Goal: Task Accomplishment & Management: Use online tool/utility

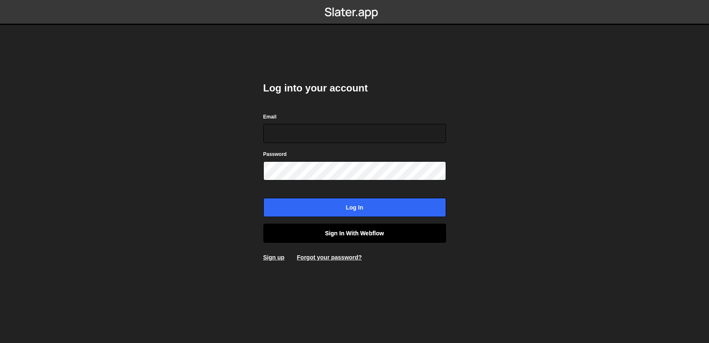
click at [366, 232] on link "Sign in with Webflow" at bounding box center [354, 233] width 183 height 19
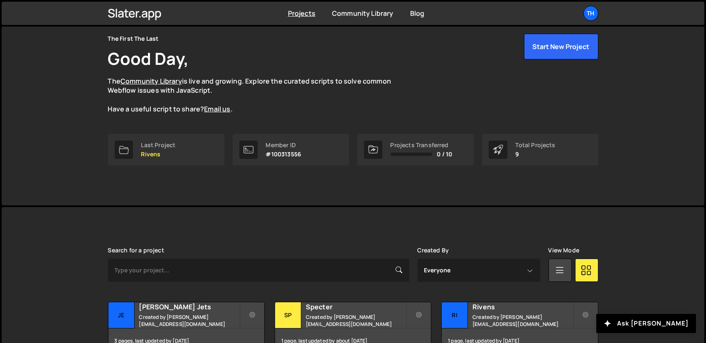
scroll to position [208, 0]
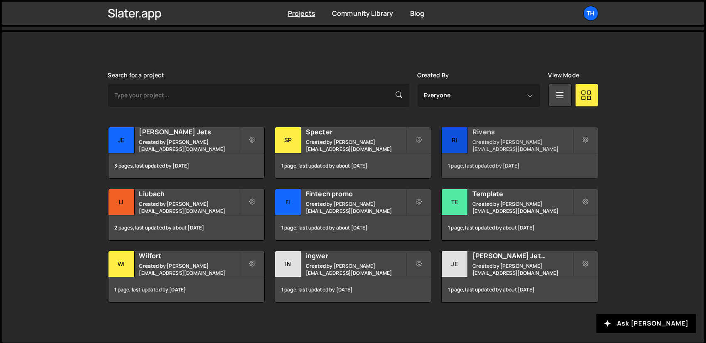
click at [492, 133] on h2 "Rivens" at bounding box center [522, 131] width 100 height 9
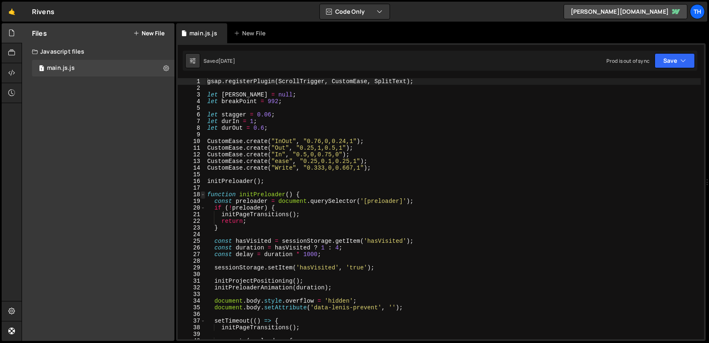
click at [204, 194] on span at bounding box center [203, 194] width 5 height 7
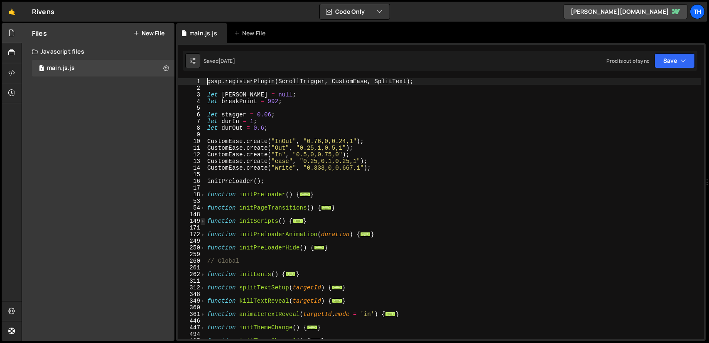
click at [204, 223] on span at bounding box center [203, 221] width 5 height 7
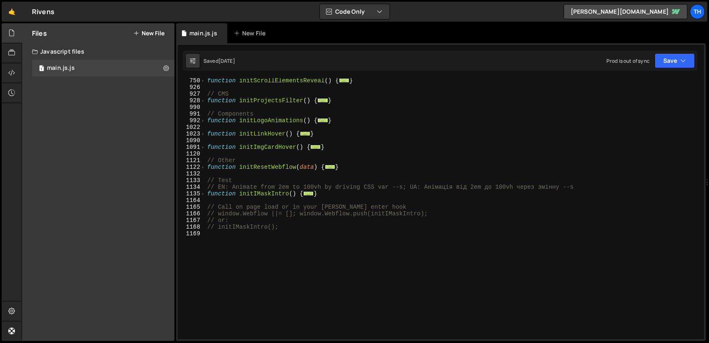
scroll to position [466, 0]
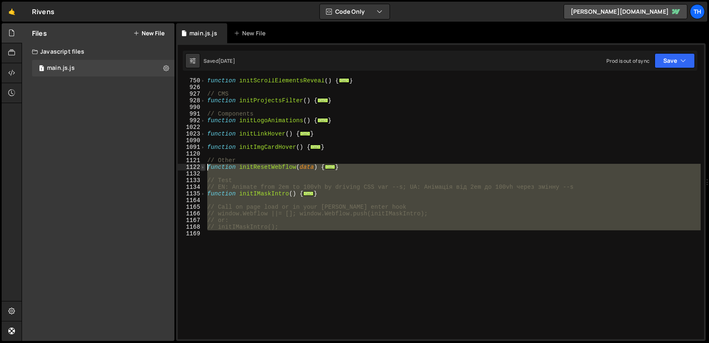
drag, startPoint x: 285, startPoint y: 231, endPoint x: 204, endPoint y: 169, distance: 101.6
click at [204, 169] on div "gsap.registerPlugin(ScrollTrigger, CustomEase, SplitText); 750 926 927 928 990 …" at bounding box center [441, 208] width 526 height 261
click at [301, 227] on div "function initScrollElementsReveal ( ) { ... } // CMS function initProjectsFilte…" at bounding box center [453, 208] width 495 height 261
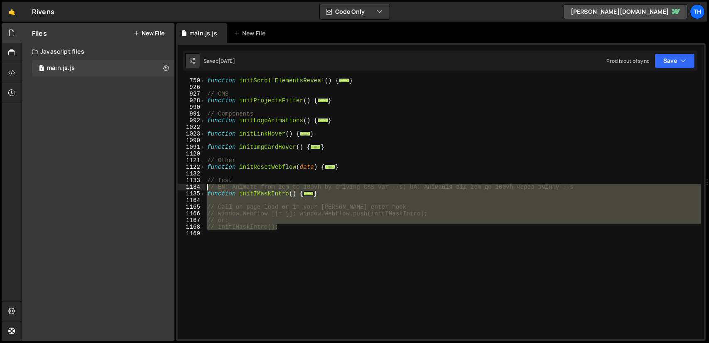
drag, startPoint x: 289, startPoint y: 224, endPoint x: 202, endPoint y: 187, distance: 95.0
click at [202, 187] on div "// initIMaskIntro(); 750 926 927 928 990 991 992 1022 1023 1090 1091 1120 1121 …" at bounding box center [441, 208] width 526 height 261
type textarea "// EN: Animate from 2em to 100vh by driving CSS var --s; UA: Анімація від 2em д…"
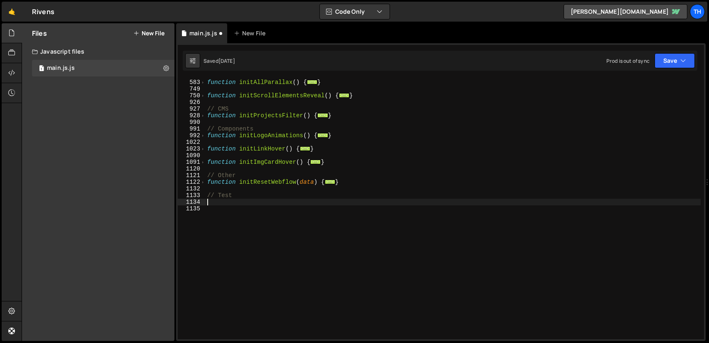
scroll to position [451, 0]
click at [672, 62] on button "Save" at bounding box center [675, 60] width 40 height 15
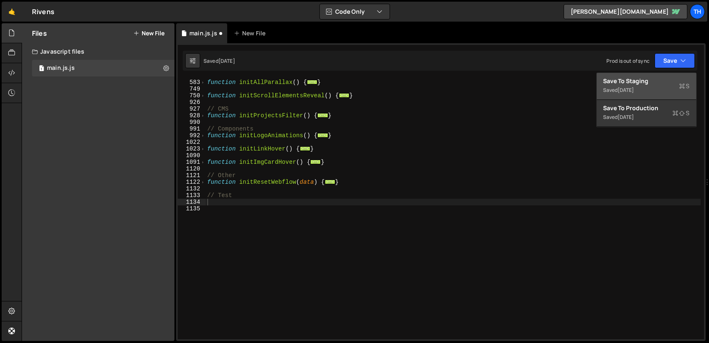
click at [625, 77] on div "Save to Staging S" at bounding box center [647, 81] width 86 height 8
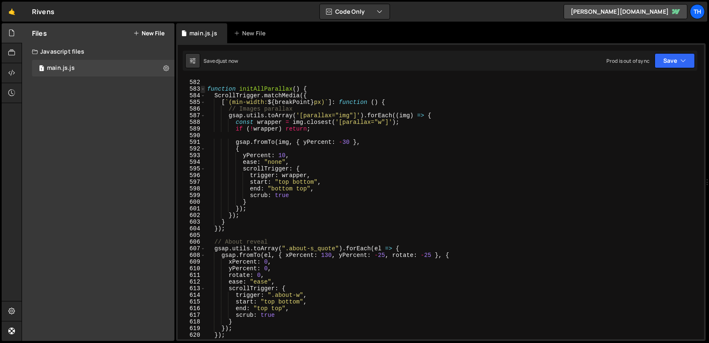
click at [203, 89] on span at bounding box center [203, 89] width 5 height 7
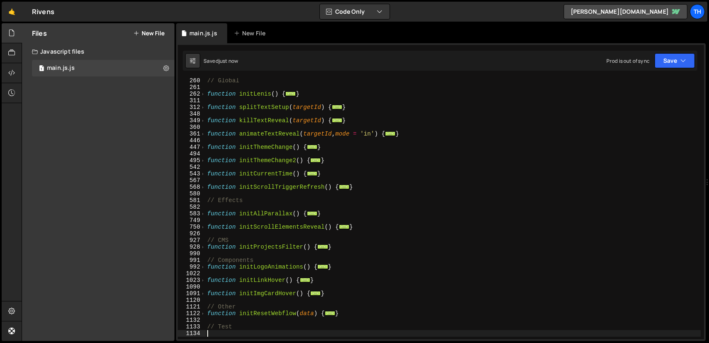
scroll to position [180, 0]
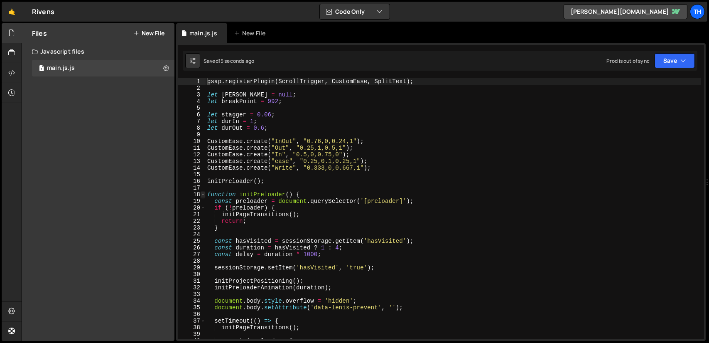
click at [204, 195] on span at bounding box center [203, 194] width 5 height 7
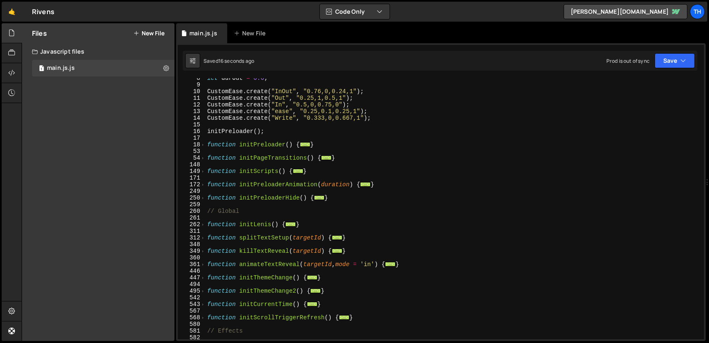
scroll to position [100, 0]
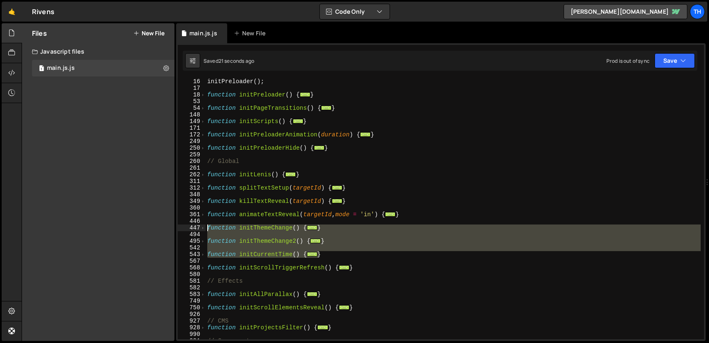
drag, startPoint x: 326, startPoint y: 253, endPoint x: 192, endPoint y: 227, distance: 137.1
click at [192, 227] on div "gsap.registerPlugin(ScrollTrigger, CustomEase, SplitText); 16 17 18 53 54 148 1…" at bounding box center [441, 208] width 526 height 261
type textarea "function initThemeChange() { const themedElements = document.querySelectorAll("…"
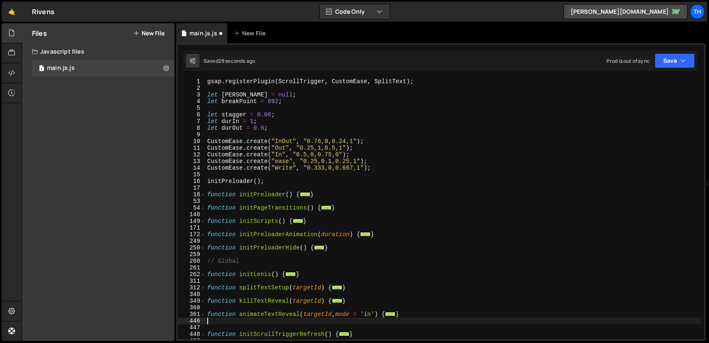
scroll to position [0, 0]
click at [203, 220] on span at bounding box center [203, 221] width 5 height 7
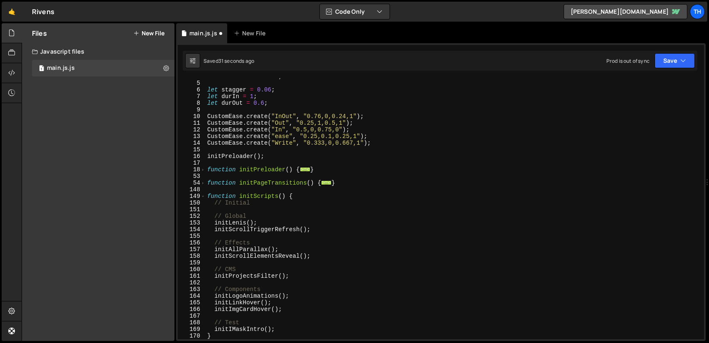
scroll to position [100, 0]
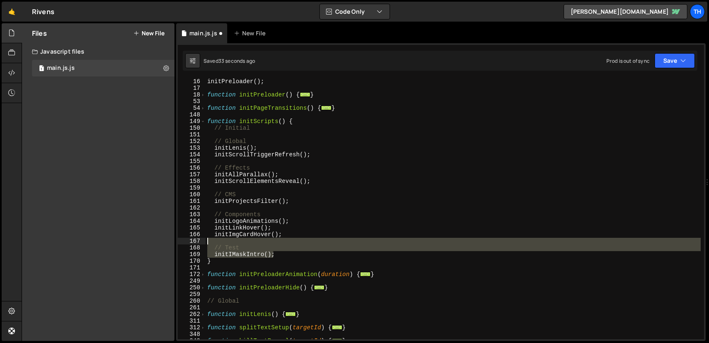
drag, startPoint x: 274, startPoint y: 252, endPoint x: 198, endPoint y: 243, distance: 76.6
click at [198, 243] on div "16 17 18 53 54 148 149 150 151 152 153 154 155 156 157 158 159 160 161 162 163 …" at bounding box center [441, 208] width 526 height 261
type textarea "// Test"
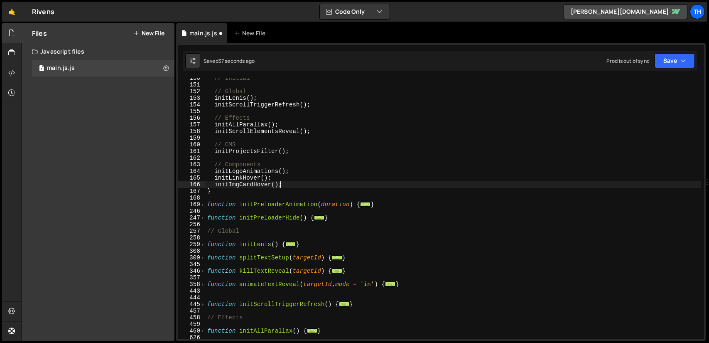
scroll to position [299, 0]
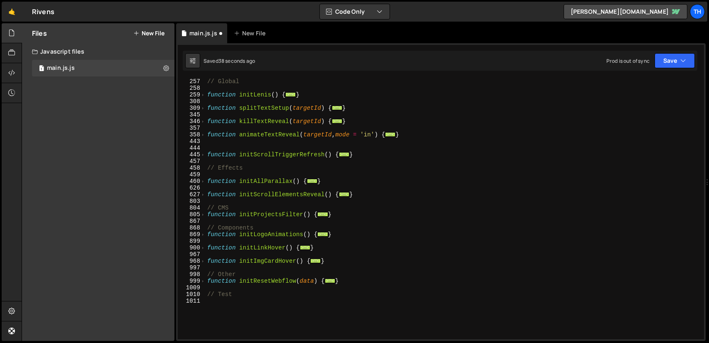
click at [332, 260] on div "// Global function initLenis ( ) { ... } function splitTextSetup ( targetId ) {…" at bounding box center [453, 215] width 495 height 274
type textarea "}"
paste textarea "}"
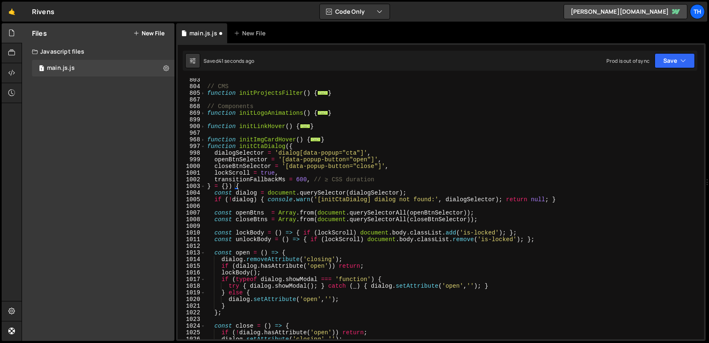
scroll to position [396, 0]
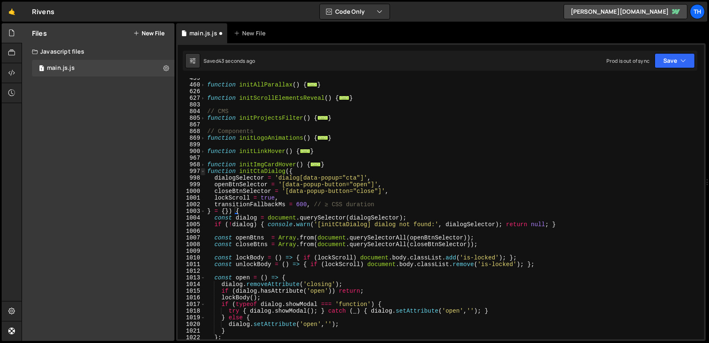
click at [204, 171] on span at bounding box center [203, 171] width 5 height 7
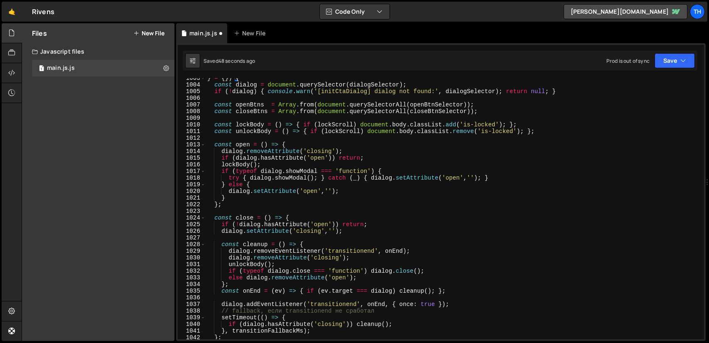
scroll to position [420, 0]
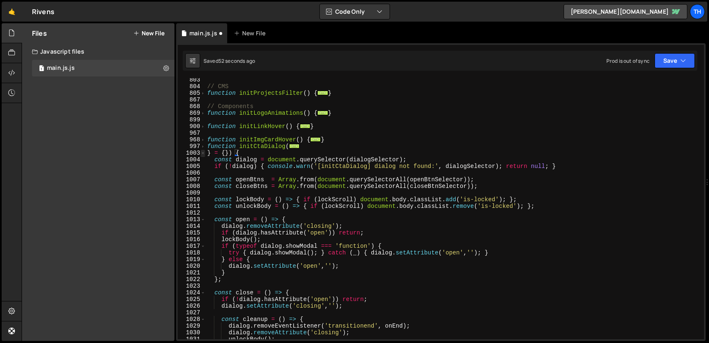
click at [203, 153] on span at bounding box center [203, 153] width 5 height 7
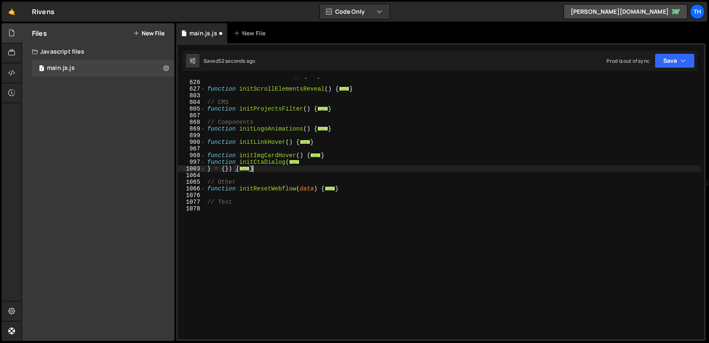
scroll to position [405, 0]
click at [139, 170] on div "Files New File Javascript files 1 main.js.js 0 CSS files Copy share link Edit F…" at bounding box center [98, 181] width 152 height 317
click at [208, 170] on div "function initAllParallax ( ) { ... } function initScrollElementsReveal ( ) { ..…" at bounding box center [453, 209] width 495 height 274
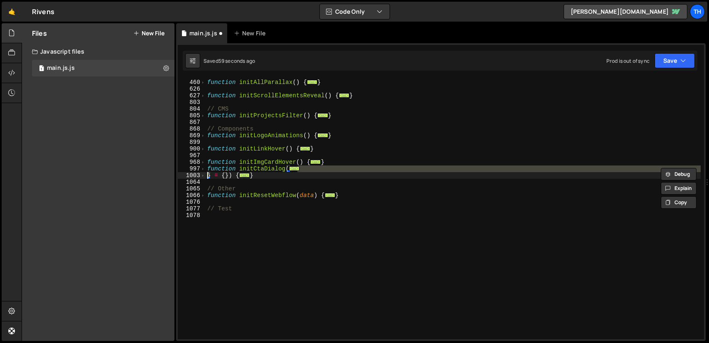
scroll to position [0, 11]
click at [204, 170] on span at bounding box center [203, 168] width 5 height 7
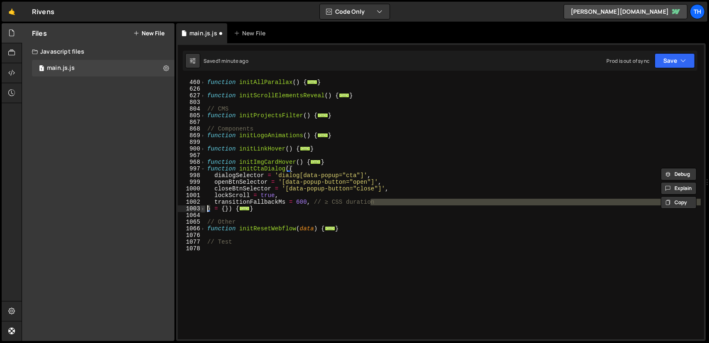
click at [203, 209] on span at bounding box center [203, 208] width 5 height 7
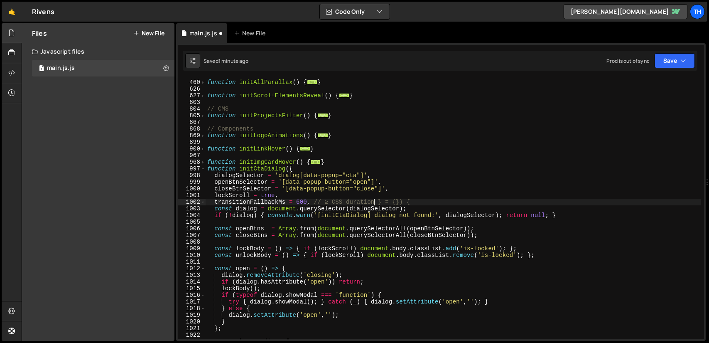
scroll to position [0, 12]
drag, startPoint x: 371, startPoint y: 203, endPoint x: 311, endPoint y: 200, distance: 60.3
click at [311, 200] on div "function initAllParallax ( ) { ... } function initScrollElementsReveal ( ) { ..…" at bounding box center [453, 209] width 495 height 274
type textarea "transitionFallbackMs = 600, } = {}) {"
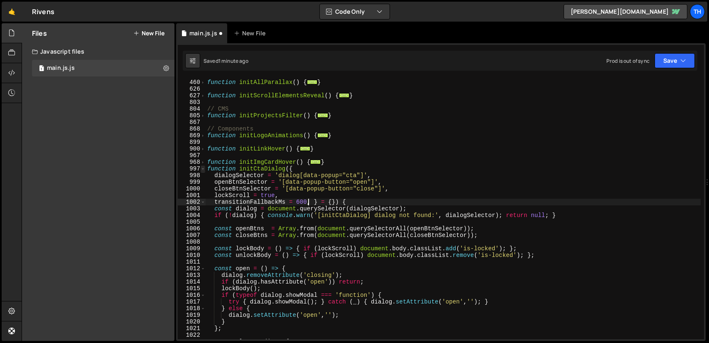
click at [203, 170] on span at bounding box center [203, 168] width 5 height 7
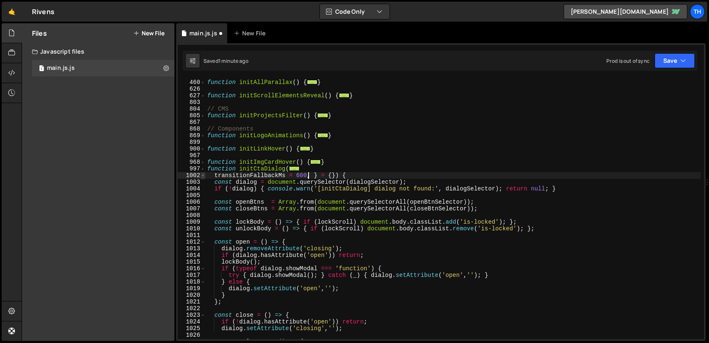
click at [205, 176] on span at bounding box center [203, 175] width 5 height 7
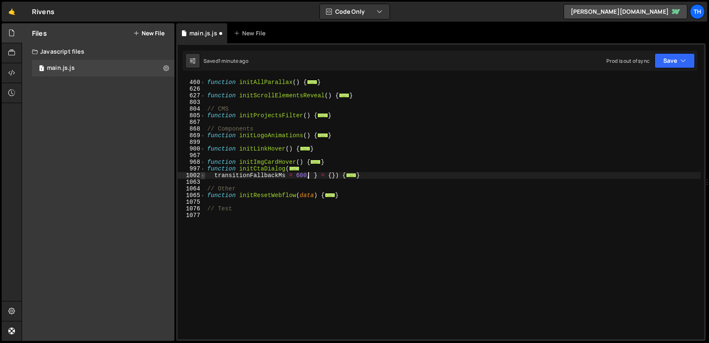
click at [204, 175] on span at bounding box center [203, 175] width 5 height 7
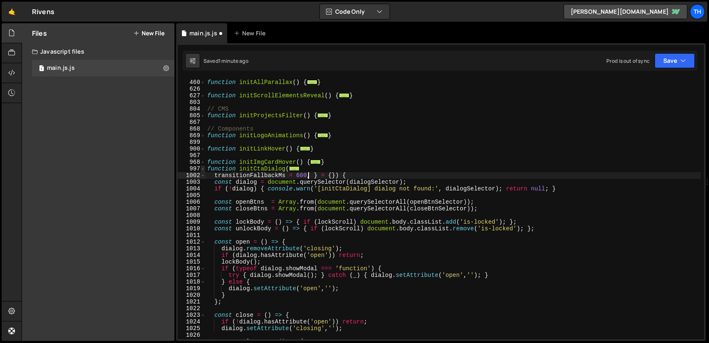
click at [202, 168] on span at bounding box center [203, 168] width 5 height 7
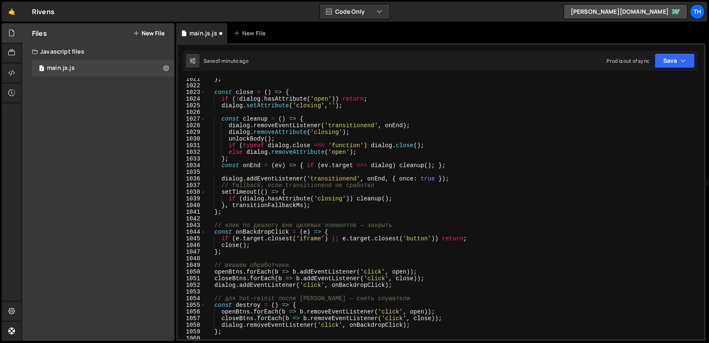
scroll to position [672, 0]
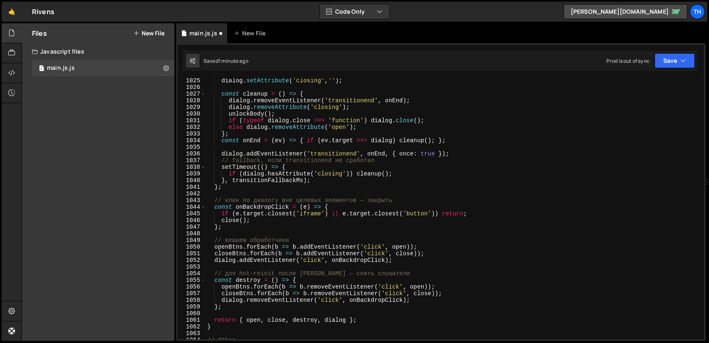
click at [352, 193] on div "dialog . setAttribute ( 'closing' , '' ) ; const cleanup = ( ) => { dialog . re…" at bounding box center [453, 214] width 495 height 274
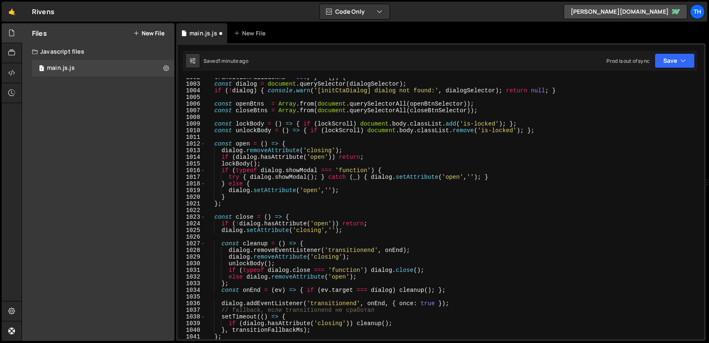
scroll to position [398, 0]
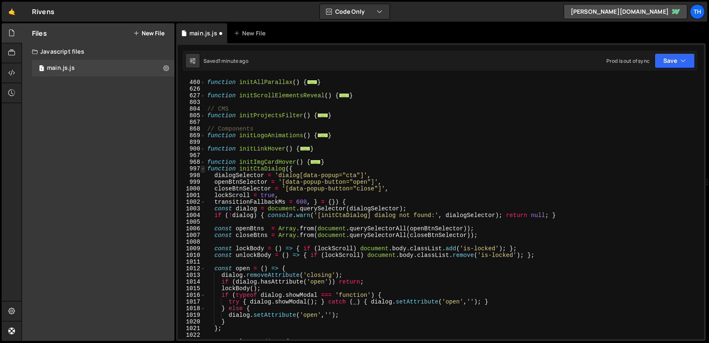
click at [202, 168] on span at bounding box center [203, 168] width 5 height 7
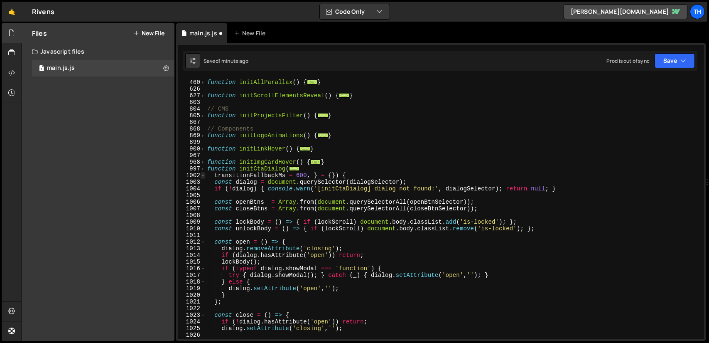
click at [203, 176] on span at bounding box center [203, 175] width 5 height 7
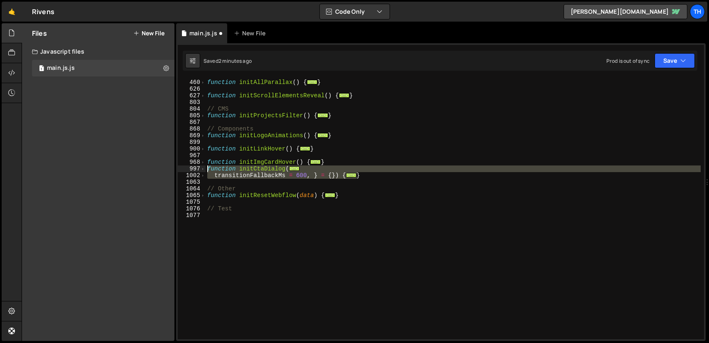
drag, startPoint x: 358, startPoint y: 174, endPoint x: 206, endPoint y: 168, distance: 152.6
click at [206, 168] on div "function initAllParallax ( ) { ... } function initScrollElementsReveal ( ) { ..…" at bounding box center [453, 209] width 495 height 274
type textarea "function initCtaDialog({ dialogSelector = 'dialog[data-popup="cta"]',"
paste textarea
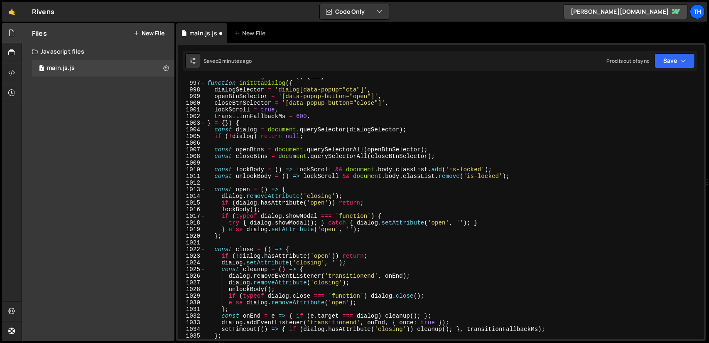
scroll to position [409, 0]
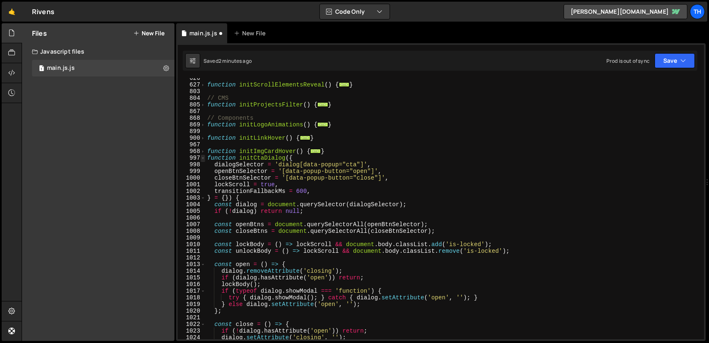
click at [203, 159] on span at bounding box center [203, 158] width 5 height 7
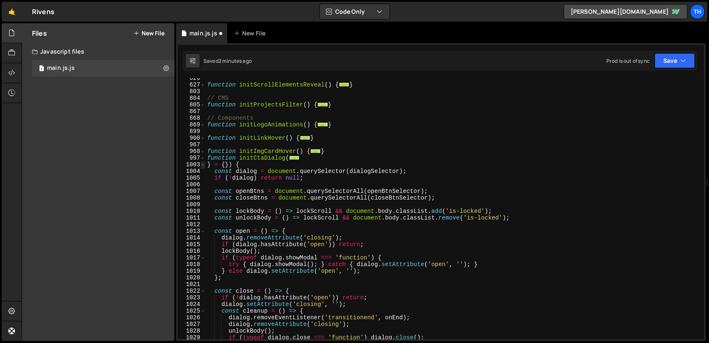
click at [204, 165] on span at bounding box center [203, 164] width 5 height 7
click at [150, 162] on div "Files New File Javascript files 1 main.js.js 0 CSS files Copy share link Edit F…" at bounding box center [98, 181] width 152 height 317
click at [204, 165] on span at bounding box center [203, 164] width 5 height 7
click at [174, 162] on div "Files New File Javascript files 1 main.js.js 0 CSS files Copy share link Edit F…" at bounding box center [98, 181] width 152 height 317
click at [219, 181] on div "function initScrollElementsReveal ( ) { ... } // CMS function initProjectsFilte…" at bounding box center [453, 212] width 495 height 274
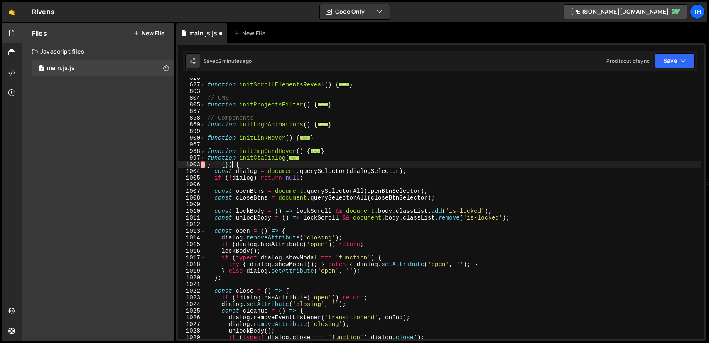
click at [231, 165] on div "function initScrollElementsReveal ( ) { ... } // CMS function initProjectsFilte…" at bounding box center [453, 212] width 495 height 274
click at [203, 165] on span at bounding box center [203, 164] width 5 height 7
click at [243, 169] on div "function initScrollElementsReveal ( ) { ... } // CMS function initProjectsFilte…" at bounding box center [453, 212] width 495 height 274
click at [209, 163] on div "function initScrollElementsReveal ( ) { ... } // CMS function initProjectsFilte…" at bounding box center [453, 212] width 495 height 274
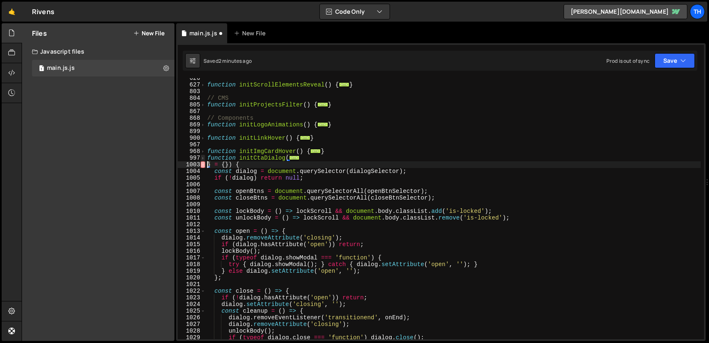
click at [204, 157] on span at bounding box center [203, 158] width 5 height 7
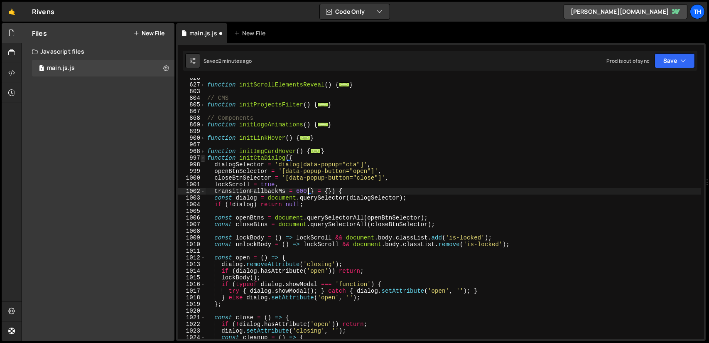
click at [203, 156] on span at bounding box center [203, 158] width 5 height 7
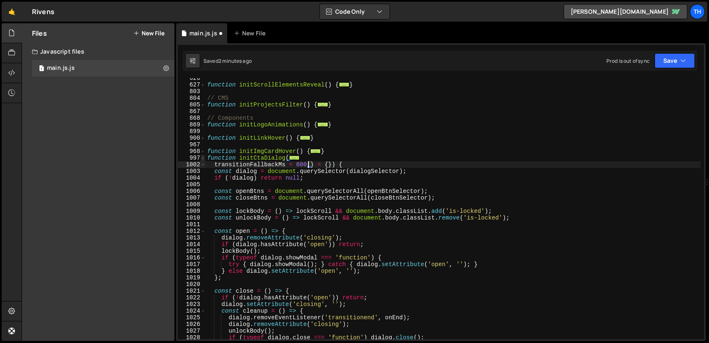
click at [203, 156] on span at bounding box center [203, 158] width 5 height 7
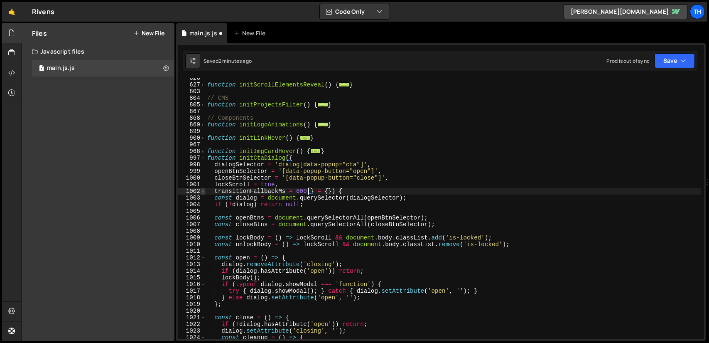
click at [203, 191] on span at bounding box center [203, 191] width 5 height 7
click at [204, 192] on span at bounding box center [203, 191] width 5 height 7
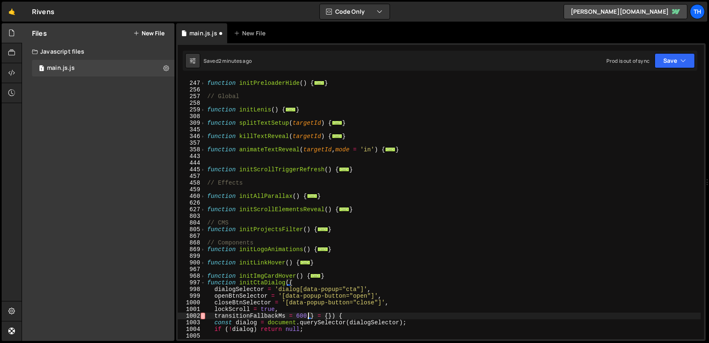
scroll to position [234, 0]
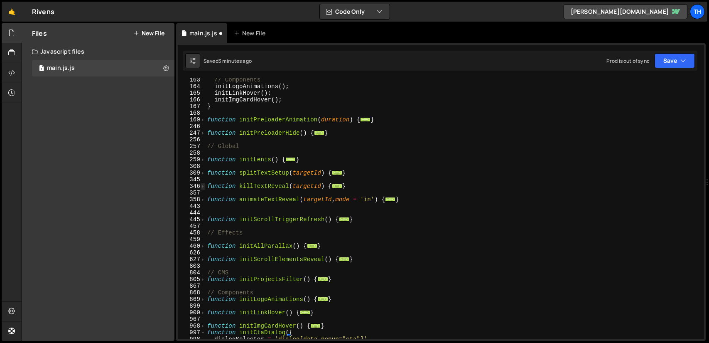
click at [204, 187] on span at bounding box center [203, 186] width 5 height 7
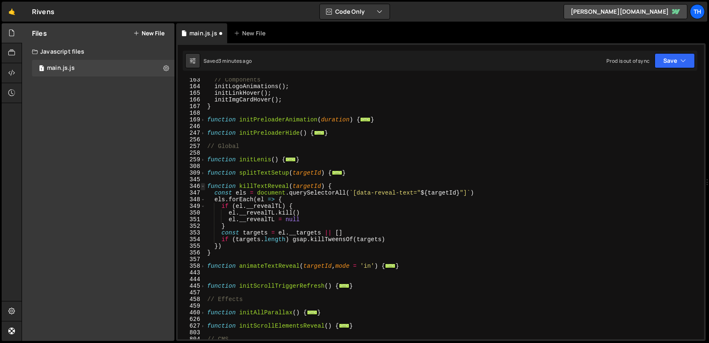
click at [204, 187] on span at bounding box center [203, 186] width 5 height 7
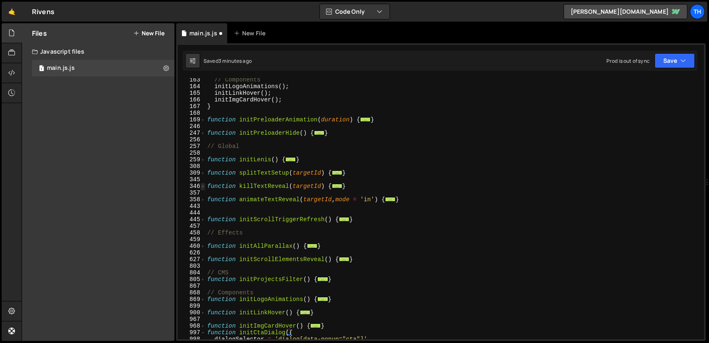
click at [204, 187] on span at bounding box center [203, 186] width 5 height 7
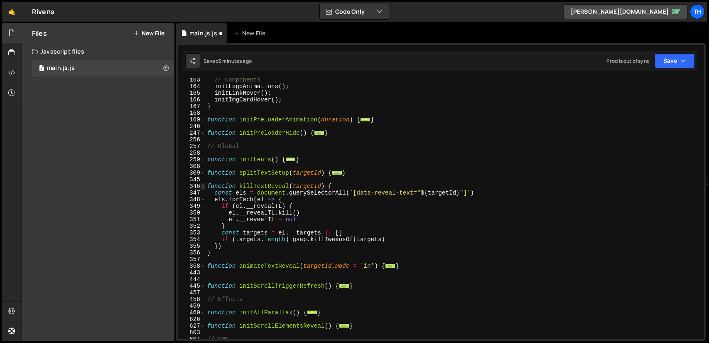
click at [204, 187] on span at bounding box center [203, 186] width 5 height 7
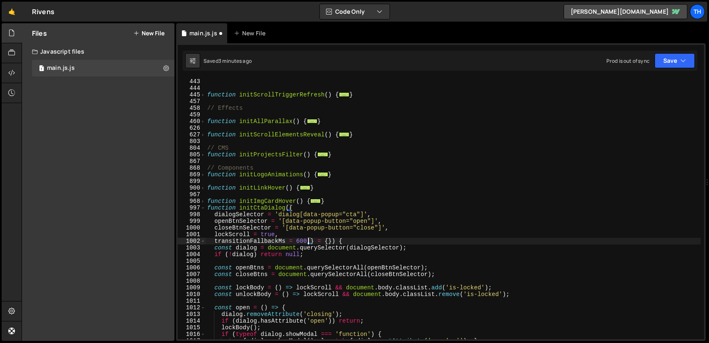
scroll to position [359, 0]
click at [203, 239] on span at bounding box center [203, 241] width 5 height 7
click at [203, 241] on span at bounding box center [203, 241] width 5 height 7
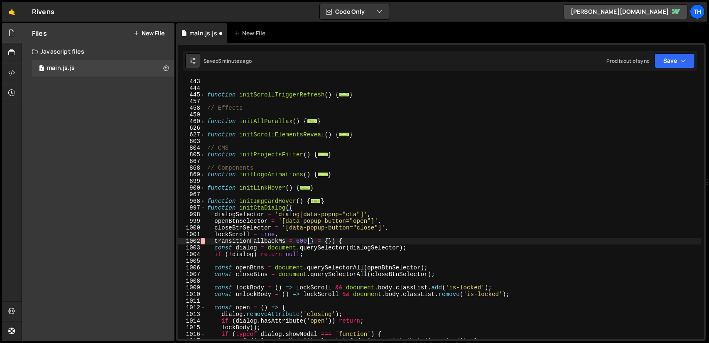
click at [153, 206] on div "Files New File Javascript files 1 main.js.js 0 CSS files Copy share link Edit F…" at bounding box center [98, 181] width 152 height 317
type textarea "}"
click at [335, 201] on div "function initScrollTriggerRefresh ( ) { ... } // Effects function initAllParall…" at bounding box center [453, 215] width 495 height 274
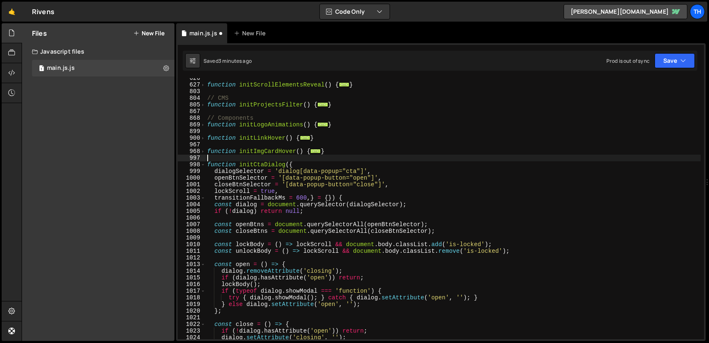
scroll to position [409, 0]
click at [202, 165] on span at bounding box center [203, 164] width 5 height 7
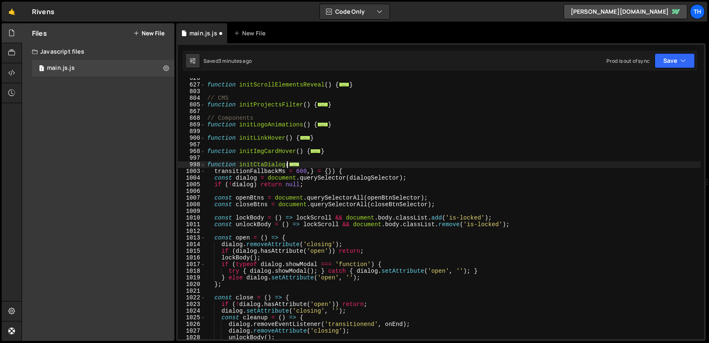
click at [293, 165] on span "..." at bounding box center [294, 164] width 10 height 5
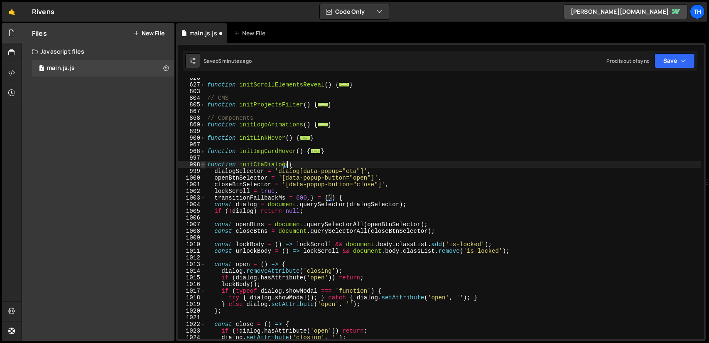
click at [203, 167] on span at bounding box center [203, 164] width 5 height 7
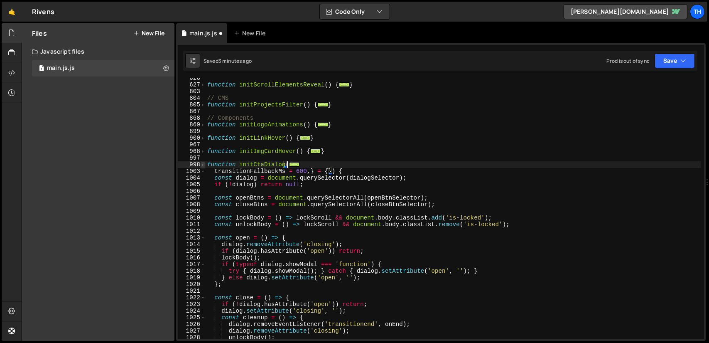
click at [203, 167] on span at bounding box center [203, 164] width 5 height 7
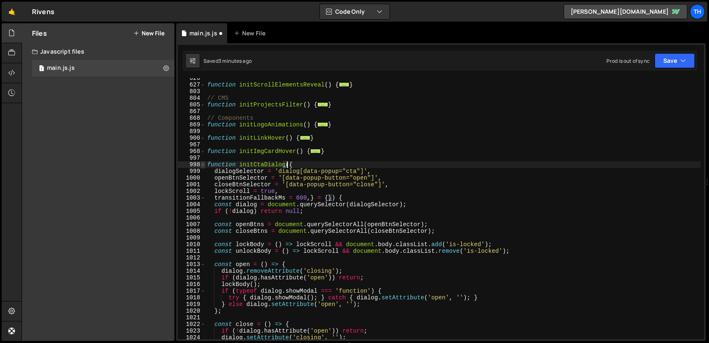
click at [203, 166] on span at bounding box center [203, 164] width 5 height 7
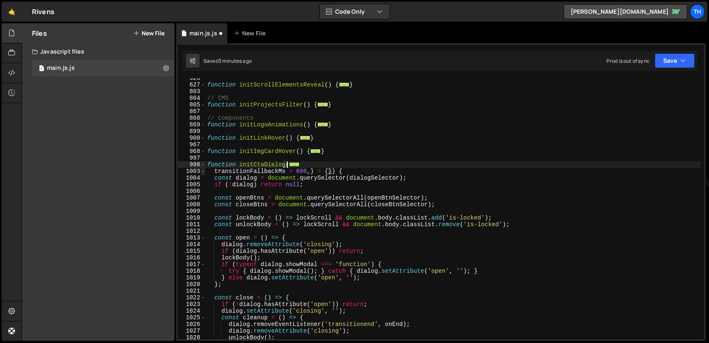
click at [203, 170] on span at bounding box center [203, 171] width 5 height 7
click at [204, 165] on span at bounding box center [203, 164] width 5 height 7
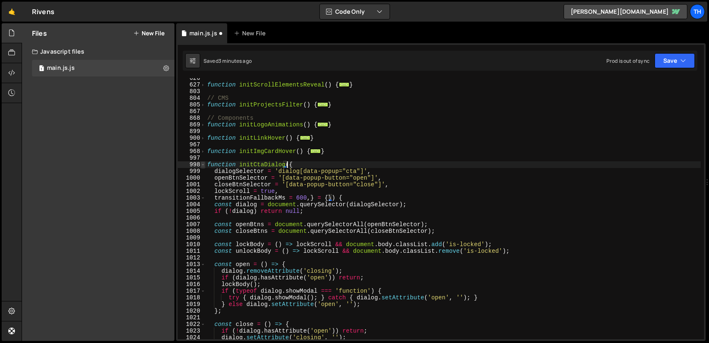
click at [203, 165] on span at bounding box center [203, 164] width 5 height 7
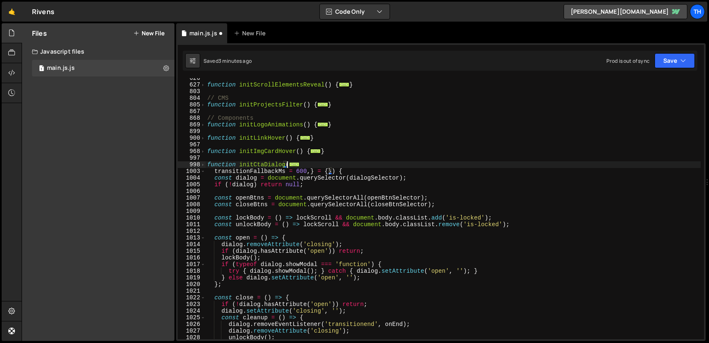
click at [205, 173] on div "function initCtaDialog({ 626 627 803 804 805 867 868 869 899 900 967 968 997 99…" at bounding box center [441, 208] width 526 height 261
type textarea "transitionFallbackMs = 600,} = {}) {"
click at [203, 172] on span at bounding box center [203, 171] width 5 height 7
click at [664, 63] on button "Save" at bounding box center [675, 60] width 40 height 15
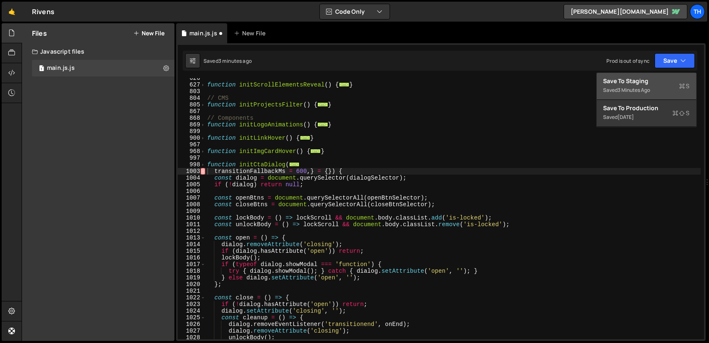
click at [649, 79] on div "Save to Staging S" at bounding box center [647, 81] width 86 height 8
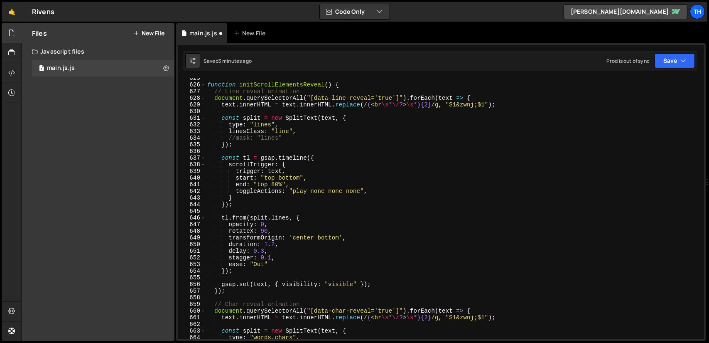
scroll to position [4158, 0]
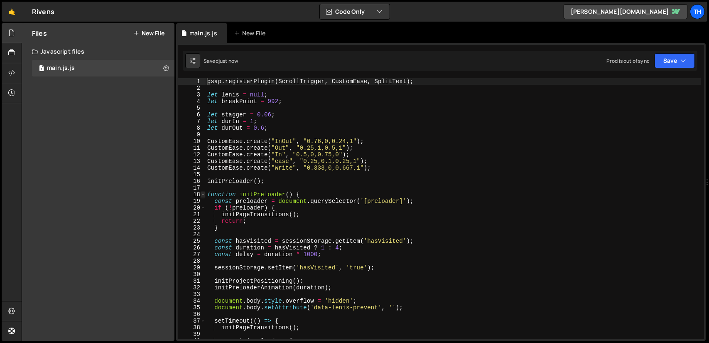
click at [204, 194] on span at bounding box center [203, 194] width 5 height 7
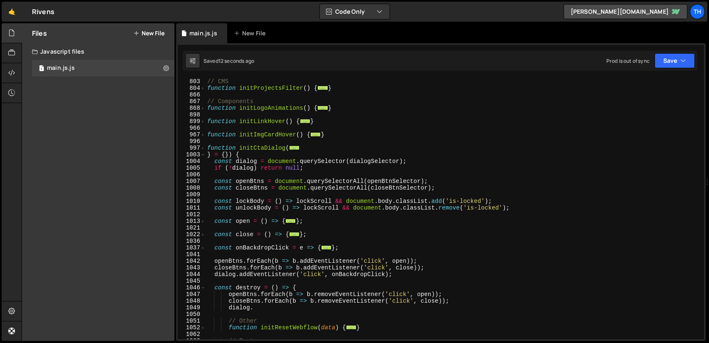
scroll to position [299, 0]
click at [204, 154] on span at bounding box center [203, 154] width 5 height 7
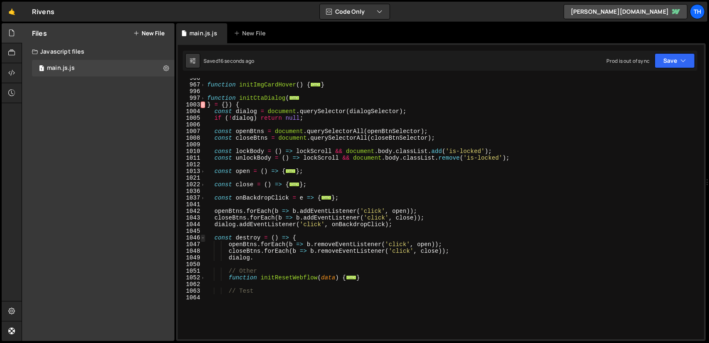
click at [203, 237] on span at bounding box center [203, 237] width 5 height 7
click at [258, 258] on div "function initImgCardHover ( ) { ... } function initCtaDialog ( ... } = { }) { c…" at bounding box center [453, 212] width 495 height 274
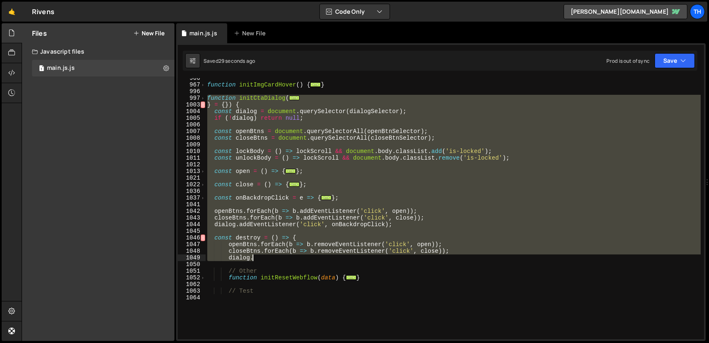
drag, startPoint x: 208, startPoint y: 96, endPoint x: 278, endPoint y: 257, distance: 175.7
click at [278, 257] on div "function initImgCardHover ( ) { ... } function initCtaDialog ( ... } = { }) { c…" at bounding box center [453, 212] width 495 height 274
type textarea "closeBtns.forEach(b => b.removeEventListener('click', close)); dialog."
paste textarea
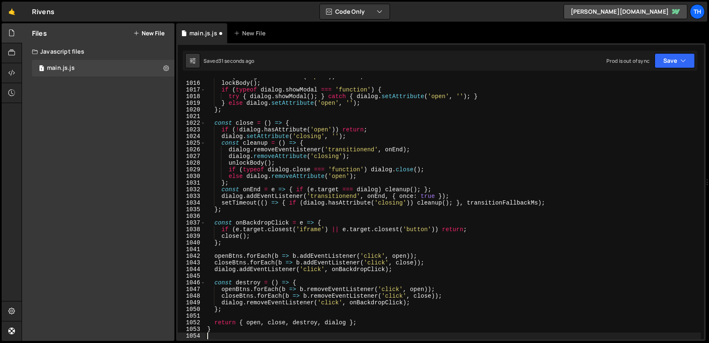
scroll to position [565, 0]
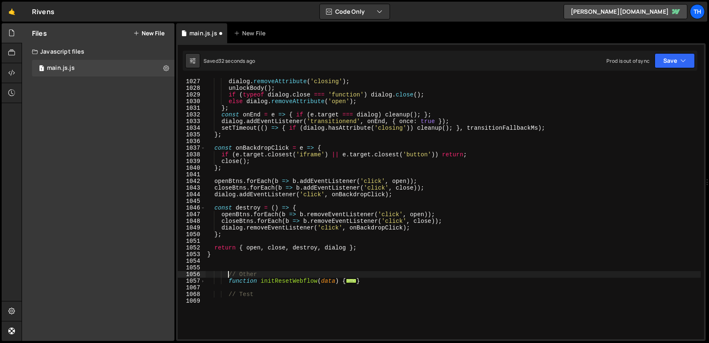
click at [227, 274] on div "dialog . removeAttribute ( 'closing' ) ; unlockBody ( ) ; if ( typeof dialog . …" at bounding box center [453, 215] width 495 height 274
type textarea "// Other"
click at [218, 263] on div "dialog . removeAttribute ( 'closing' ) ; unlockBody ( ) ; if ( typeof dialog . …" at bounding box center [453, 215] width 495 height 274
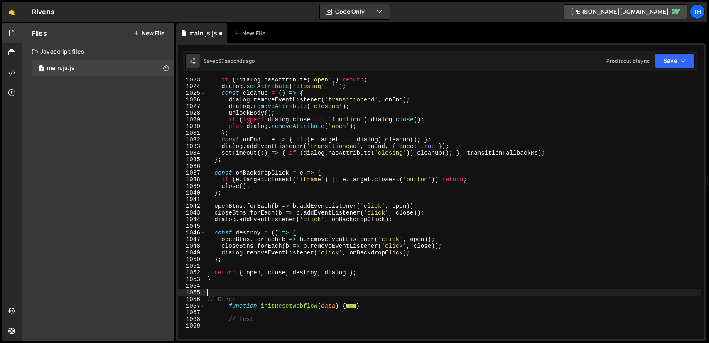
click at [227, 305] on div "if ( ! dialog . hasAttribute ( 'open' )) return ; dialog . setAttribute ( 'clos…" at bounding box center [453, 213] width 495 height 274
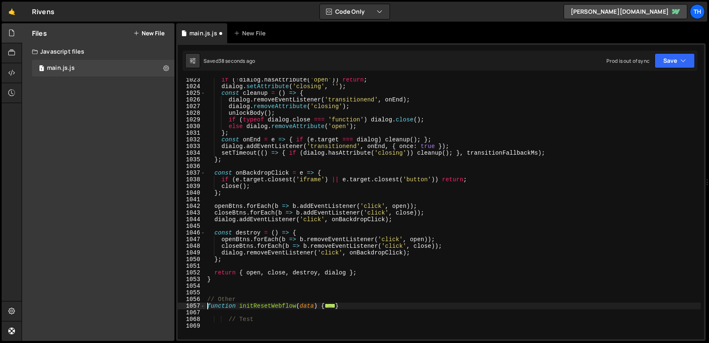
click at [228, 317] on div "if ( ! dialog . hasAttribute ( 'open' )) return ; dialog . setAttribute ( 'clos…" at bounding box center [453, 213] width 495 height 274
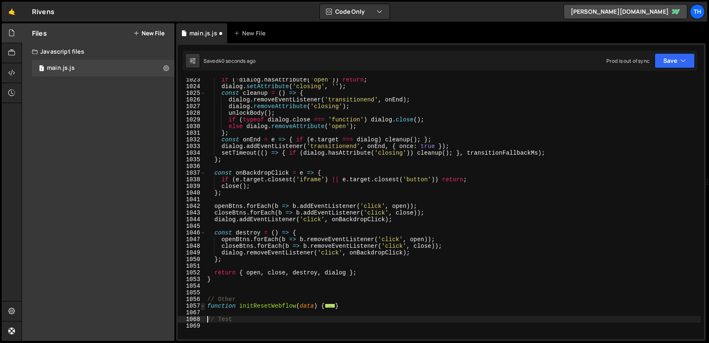
type textarea "// Test"
click at [204, 305] on span at bounding box center [203, 305] width 5 height 7
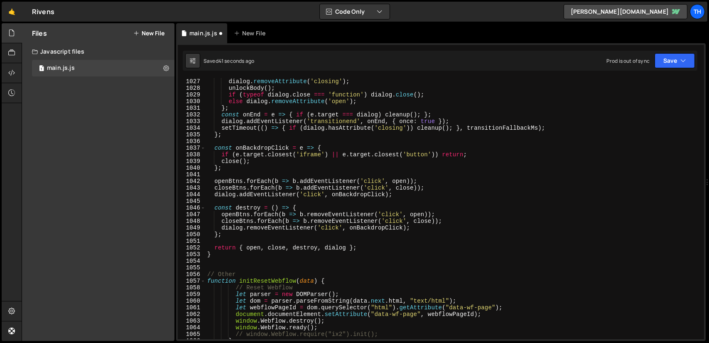
scroll to position [640, 0]
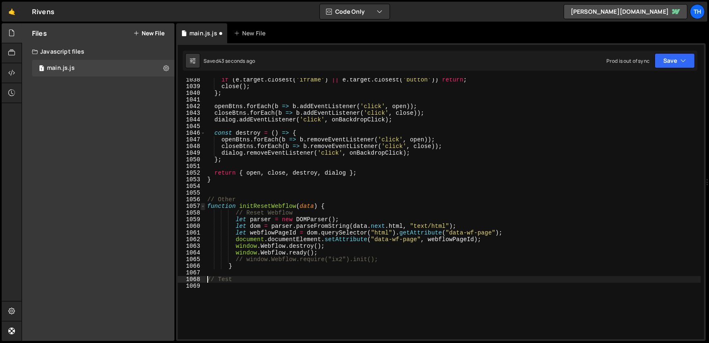
click at [204, 205] on span at bounding box center [203, 206] width 5 height 7
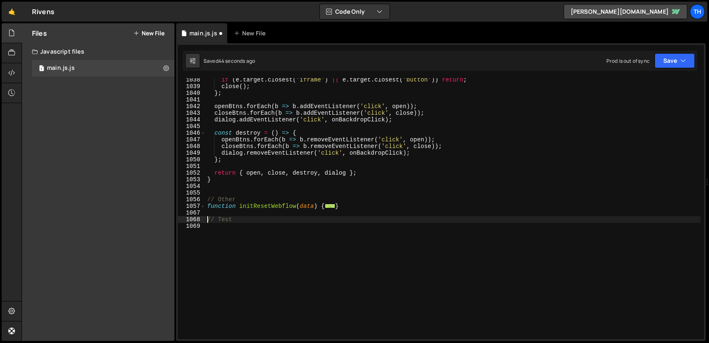
scroll to position [515, 0]
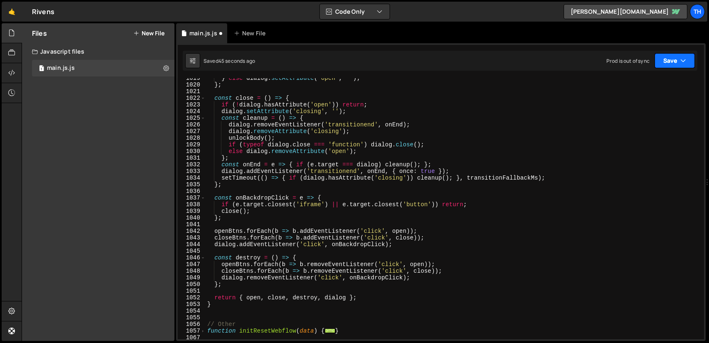
click at [677, 59] on button "Save" at bounding box center [675, 60] width 40 height 15
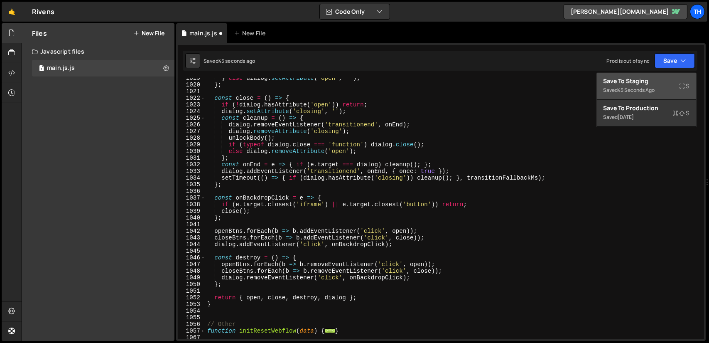
click at [653, 84] on div "Save to Staging S" at bounding box center [647, 81] width 86 height 8
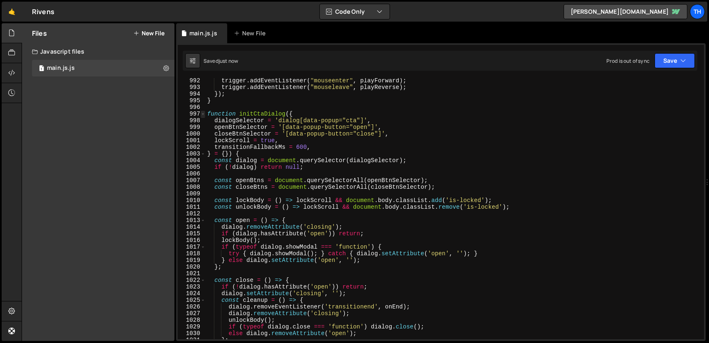
click at [204, 112] on span at bounding box center [203, 114] width 5 height 7
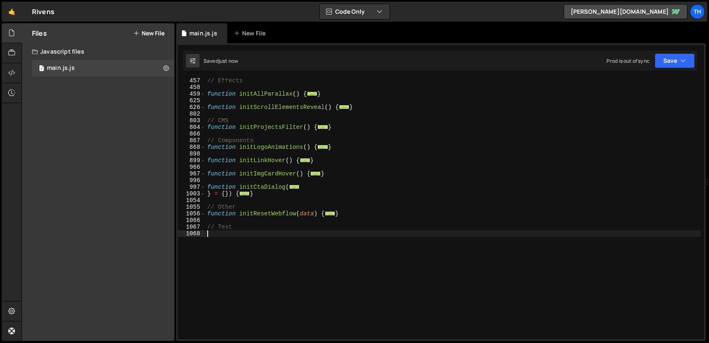
scroll to position [235, 0]
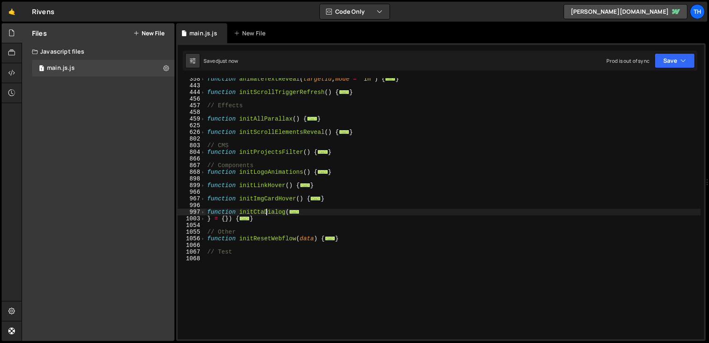
click at [266, 211] on div "function animateTextReveal ( targetId , mode = 'in' ) { ... } function initScro…" at bounding box center [453, 213] width 495 height 274
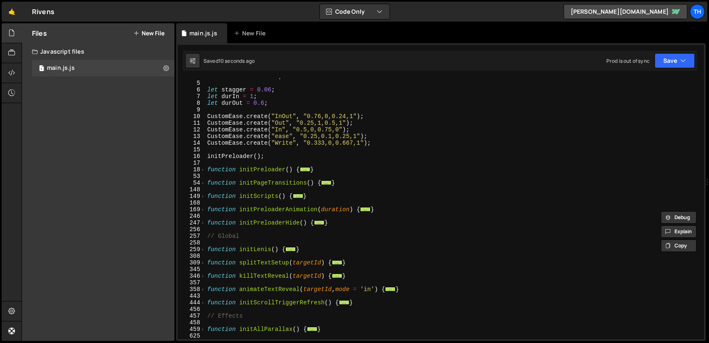
scroll to position [25, 0]
click at [203, 197] on span at bounding box center [203, 196] width 5 height 7
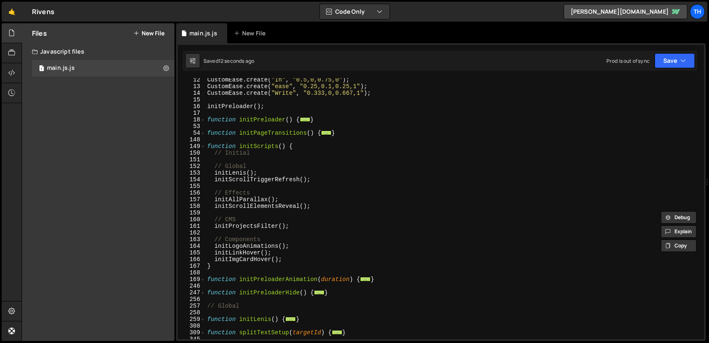
scroll to position [75, 0]
click at [288, 259] on div "CustomEase . create ( "In" , "0.5,0,0.75,0" ) ; CustomEase . create ( "ease" , …" at bounding box center [453, 213] width 495 height 274
type textarea "initImgCardHover();"
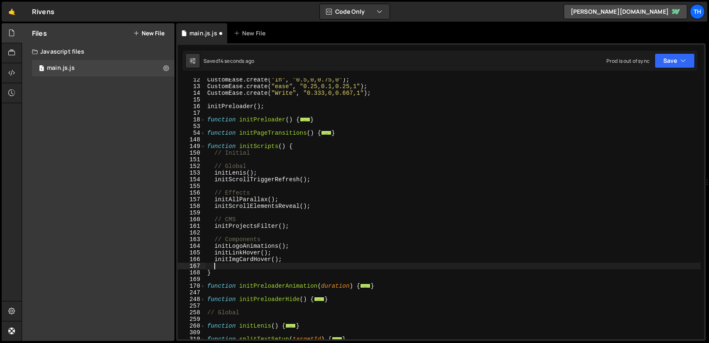
paste textarea "initCtaDialog"
click at [667, 58] on button "Save" at bounding box center [675, 60] width 40 height 15
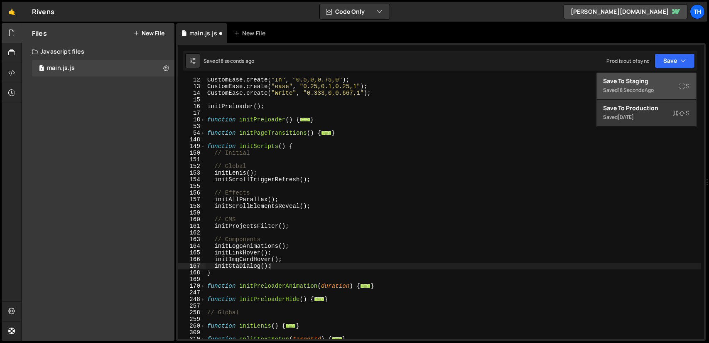
click at [637, 84] on div "Save to Staging S" at bounding box center [647, 81] width 86 height 8
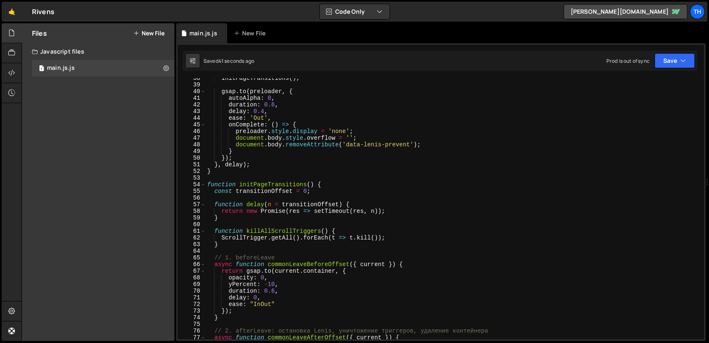
scroll to position [75, 0]
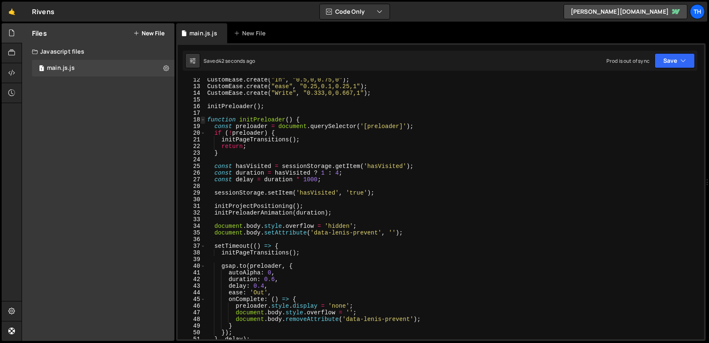
click at [203, 122] on span at bounding box center [203, 119] width 5 height 7
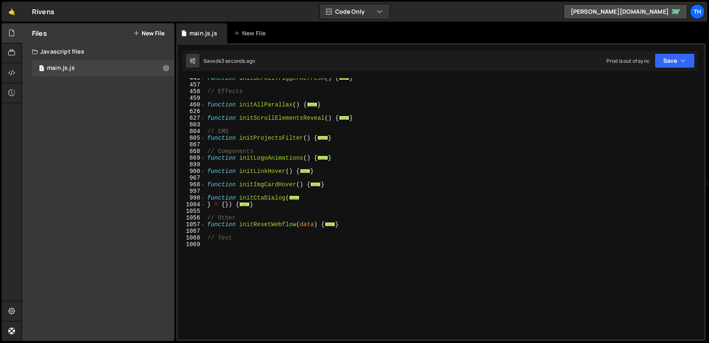
scroll to position [249, 0]
click at [204, 206] on span at bounding box center [203, 204] width 5 height 7
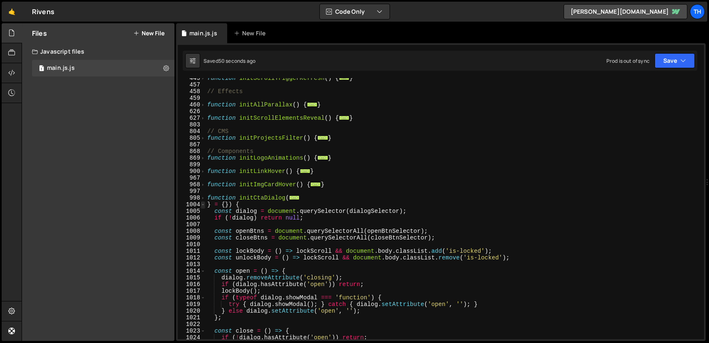
click at [204, 206] on span at bounding box center [203, 204] width 5 height 7
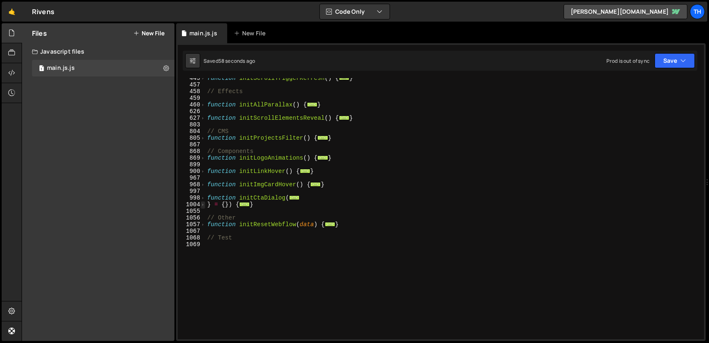
click at [204, 204] on span at bounding box center [203, 204] width 5 height 7
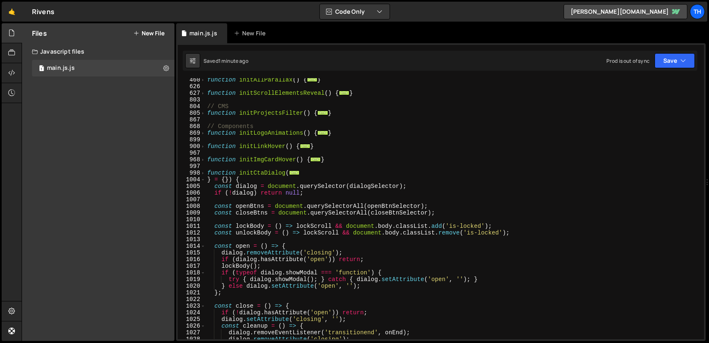
scroll to position [299, 0]
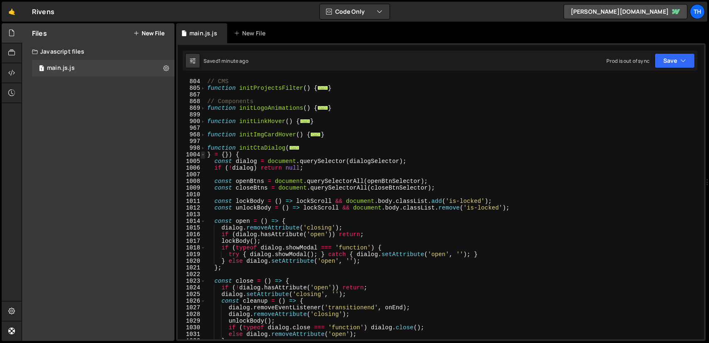
click at [204, 154] on span at bounding box center [203, 154] width 5 height 7
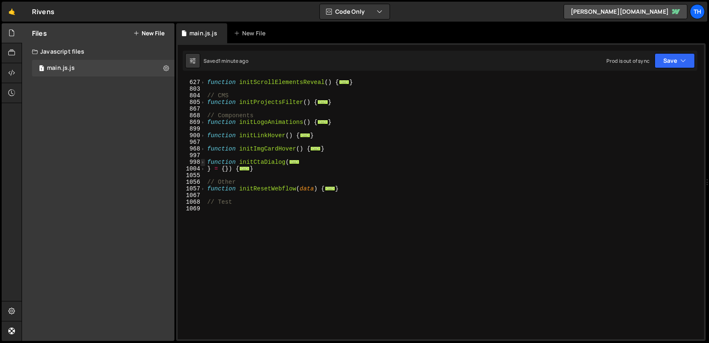
click at [203, 160] on span at bounding box center [203, 162] width 5 height 7
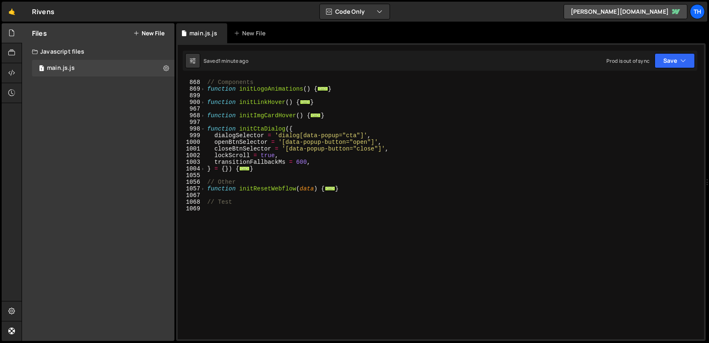
scroll to position [293, 0]
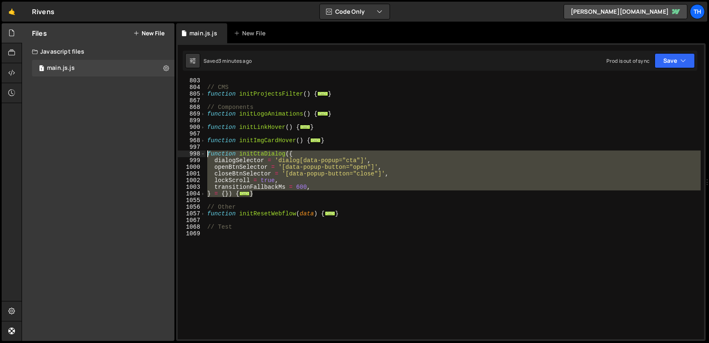
drag, startPoint x: 256, startPoint y: 194, endPoint x: 199, endPoint y: 155, distance: 69.4
click at [199, 155] on div "initCtaDialog(); 803 804 805 867 868 869 899 900 967 968 997 998 999 1000 1001 …" at bounding box center [441, 208] width 526 height 261
type textarea "function initCtaDialog({ dialogSelector = 'dialog[data-popup="cta"]',"
paste textarea
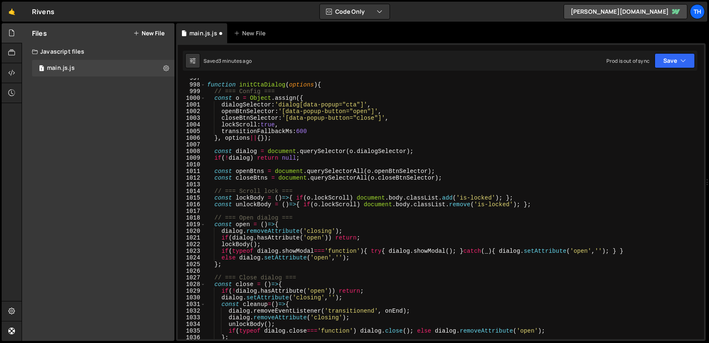
scroll to position [337, 0]
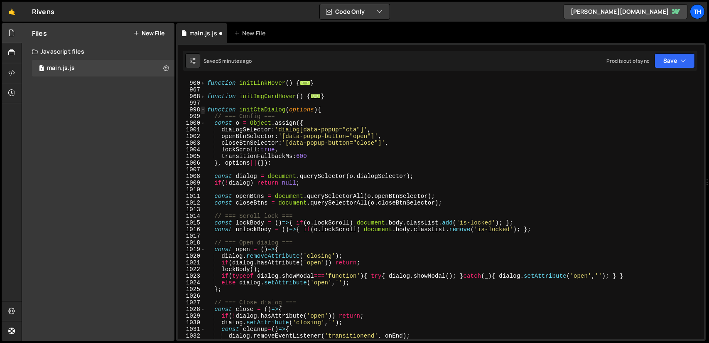
click at [203, 109] on span at bounding box center [203, 109] width 5 height 7
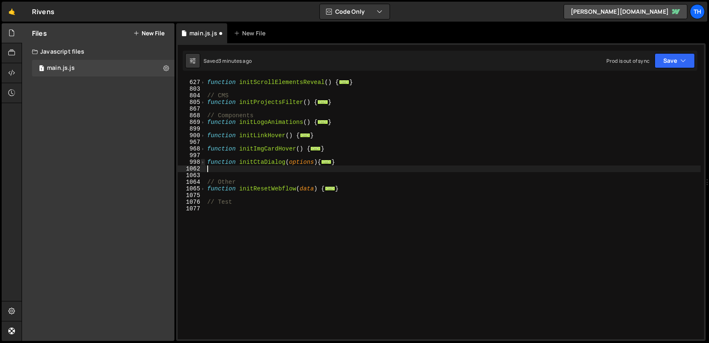
click at [203, 162] on span at bounding box center [203, 162] width 5 height 7
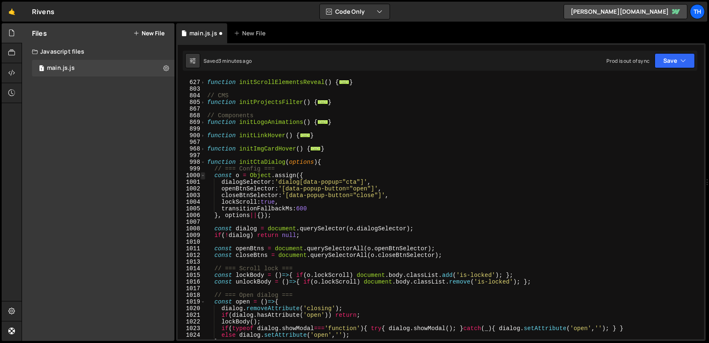
click at [204, 176] on span at bounding box center [203, 175] width 5 height 7
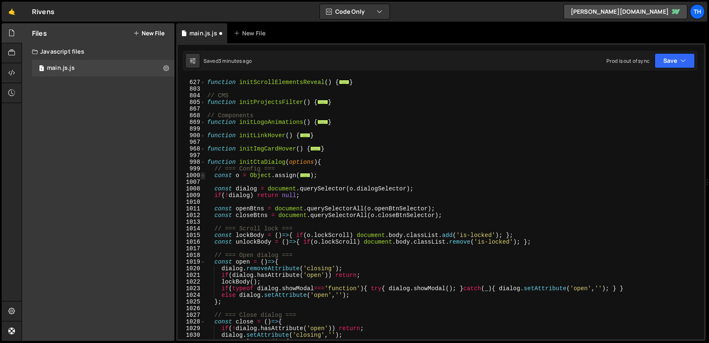
click at [204, 176] on span at bounding box center [203, 175] width 5 height 7
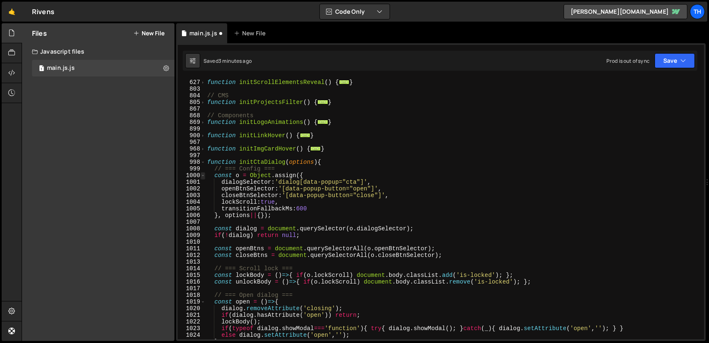
click at [204, 176] on span at bounding box center [203, 175] width 5 height 7
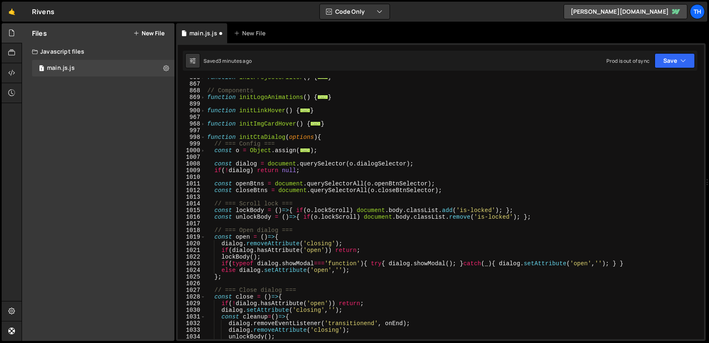
scroll to position [360, 0]
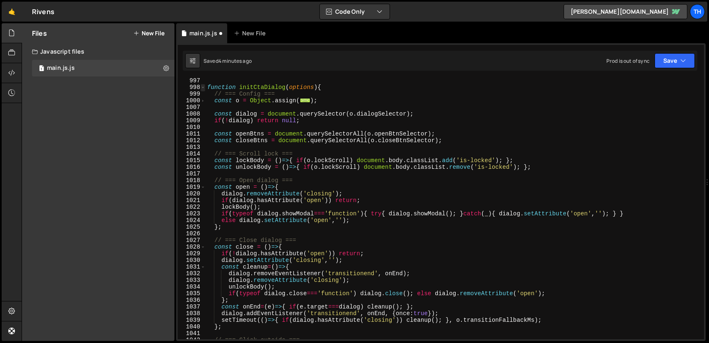
click at [203, 86] on span at bounding box center [203, 87] width 5 height 7
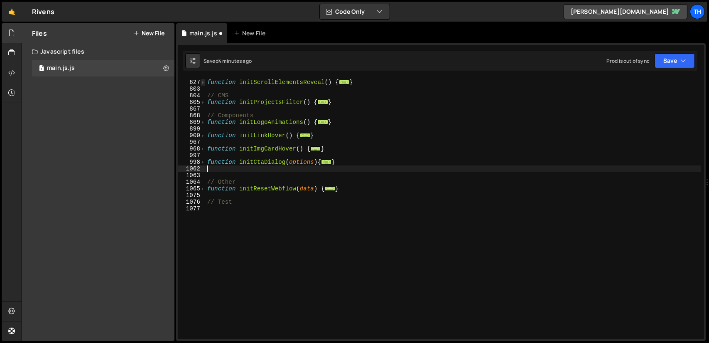
scroll to position [285, 0]
click at [204, 161] on span at bounding box center [203, 162] width 5 height 7
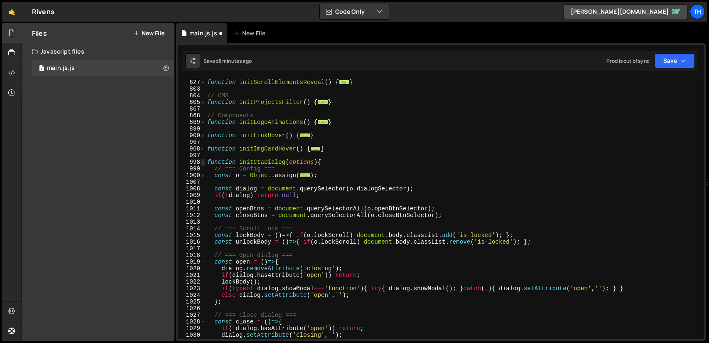
click at [204, 162] on span at bounding box center [203, 162] width 5 height 7
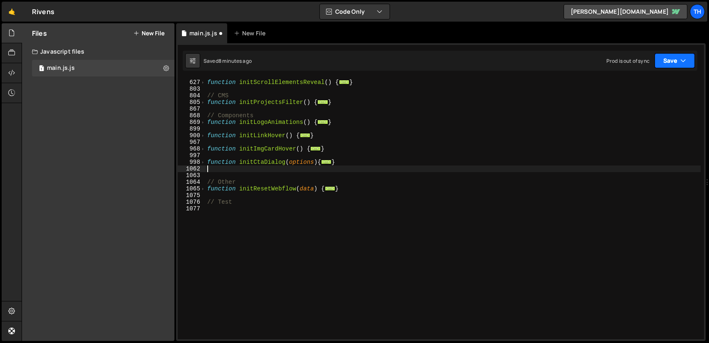
click at [668, 64] on button "Save" at bounding box center [675, 60] width 40 height 15
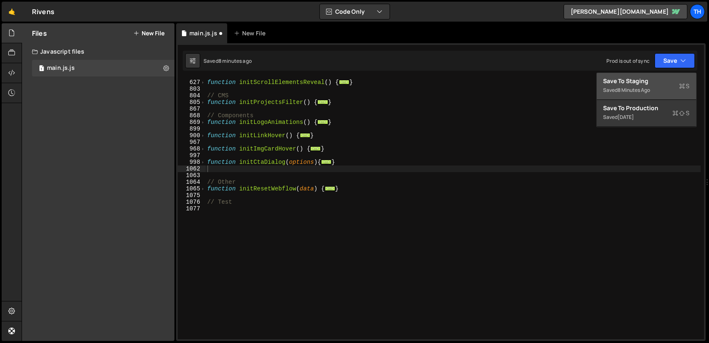
click at [632, 82] on div "Save to Staging S" at bounding box center [647, 81] width 86 height 8
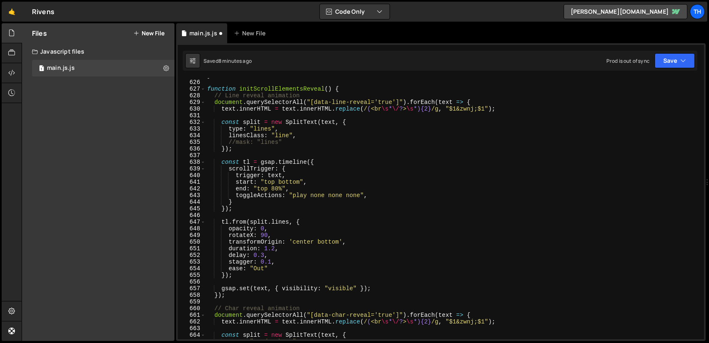
scroll to position [4160, 0]
click at [204, 87] on span at bounding box center [203, 89] width 5 height 7
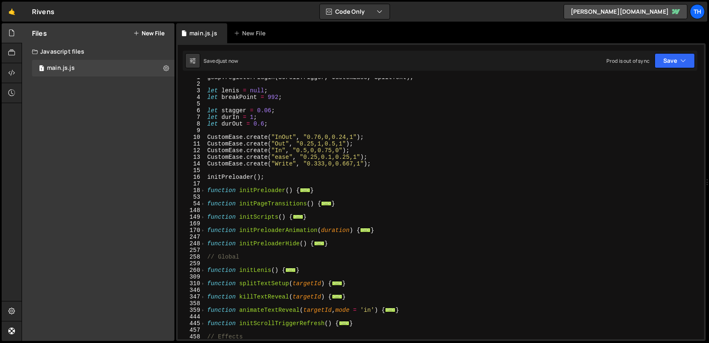
scroll to position [4, 0]
click at [204, 215] on span at bounding box center [203, 217] width 5 height 7
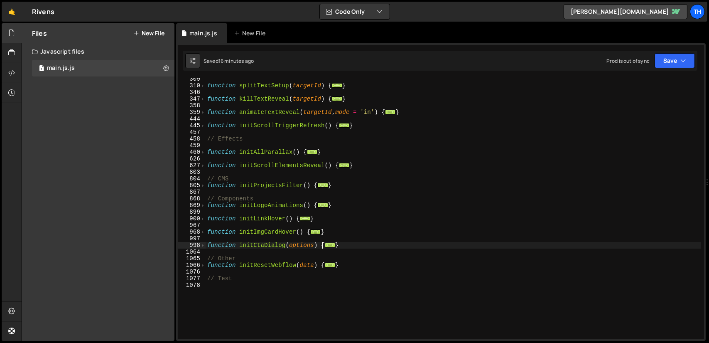
scroll to position [328, 0]
click at [348, 246] on div "function splitTextSetup ( targetId ) { ... } function killTextReveal ( targetId…" at bounding box center [453, 213] width 495 height 274
type textarea "}"
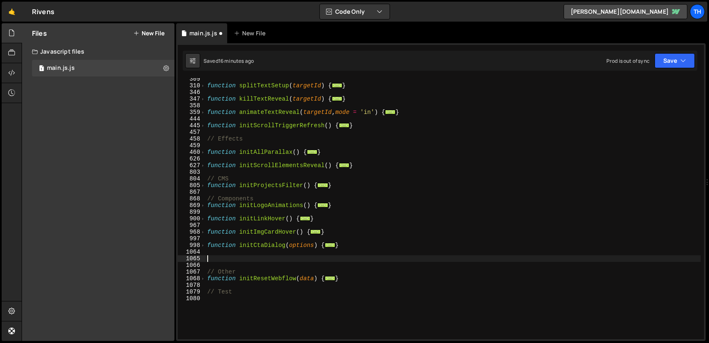
paste textarea "}"
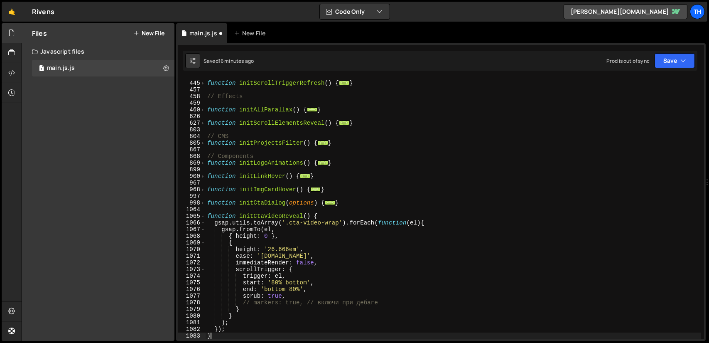
scroll to position [371, 0]
click at [204, 217] on span at bounding box center [203, 216] width 5 height 7
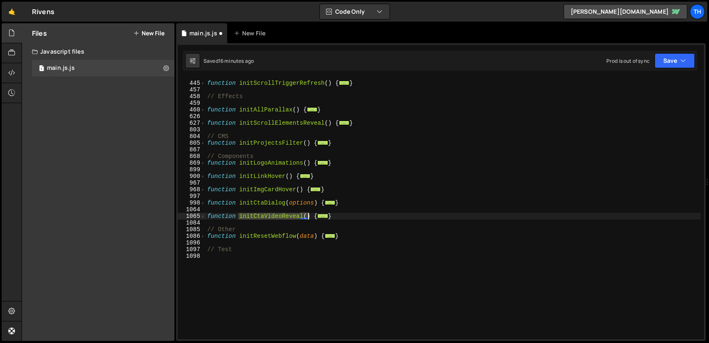
drag, startPoint x: 238, startPoint y: 215, endPoint x: 310, endPoint y: 214, distance: 71.0
click at [310, 214] on div "function initScrollTriggerRefresh ( ) { ... } // Effects function initAllParall…" at bounding box center [453, 210] width 495 height 274
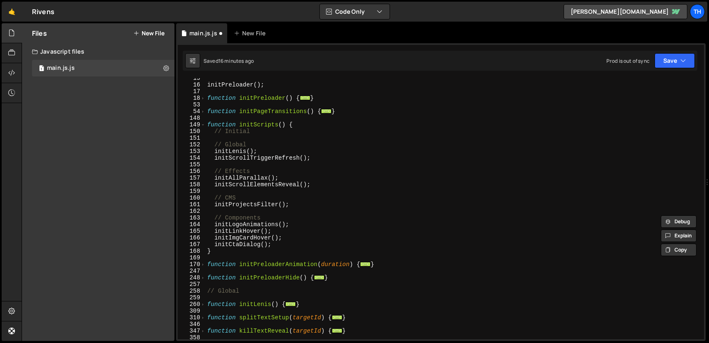
scroll to position [96, 0]
click at [283, 244] on div "initPreloader ( ) ; function initPreloader ( ) { ... } function initPageTransit…" at bounding box center [453, 212] width 495 height 274
type textarea "initCtaDialog();"
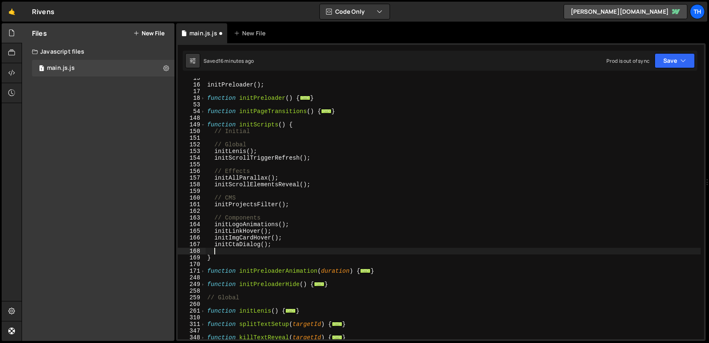
paste textarea "initCtaVideoReveal()"
click at [672, 61] on button "Save" at bounding box center [675, 60] width 40 height 15
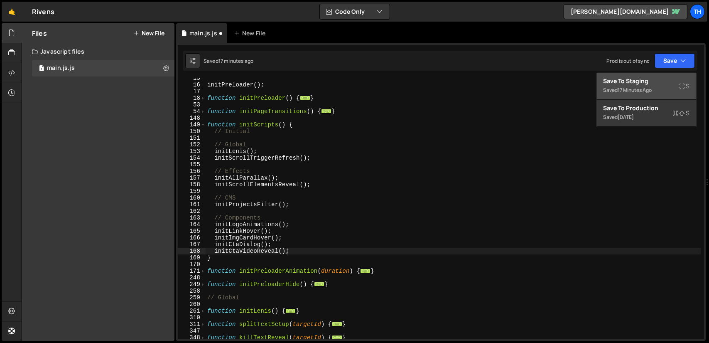
click at [650, 81] on div "Save to Staging S" at bounding box center [647, 81] width 86 height 8
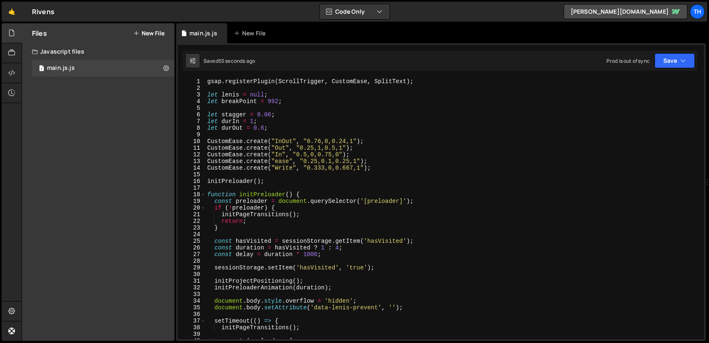
scroll to position [0, 0]
click at [203, 193] on span at bounding box center [203, 194] width 5 height 7
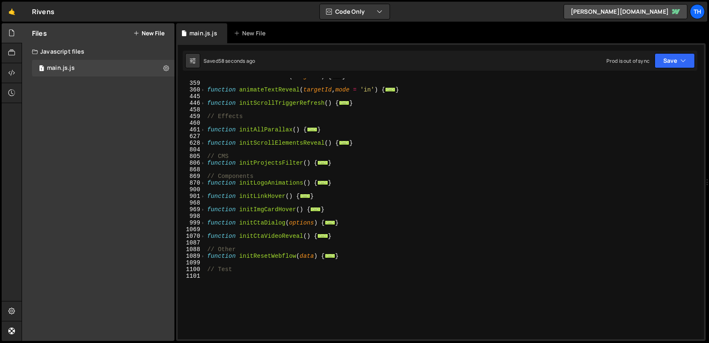
scroll to position [292, 0]
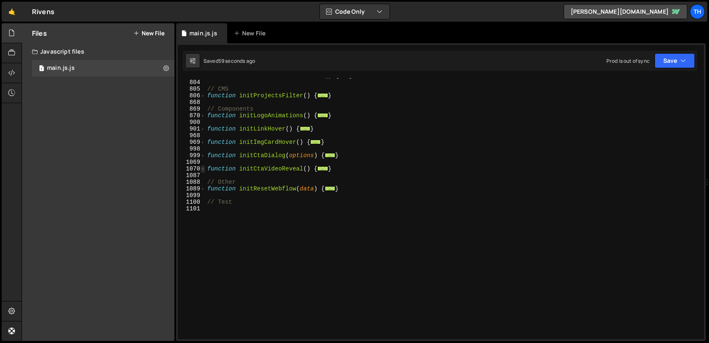
click at [203, 167] on span at bounding box center [203, 168] width 5 height 7
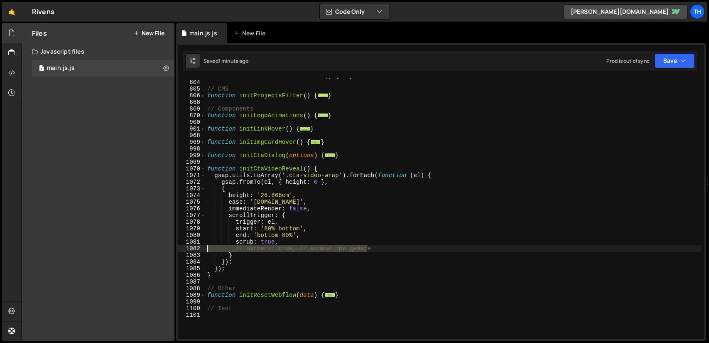
drag, startPoint x: 375, startPoint y: 249, endPoint x: 199, endPoint y: 251, distance: 175.8
click at [199, 251] on div "initCtaVideoReveal(); 628 804 805 806 868 869 870 900 901 968 969 998 999 1069 …" at bounding box center [441, 208] width 526 height 261
type textarea "// markers: true, // включи при дебаге"
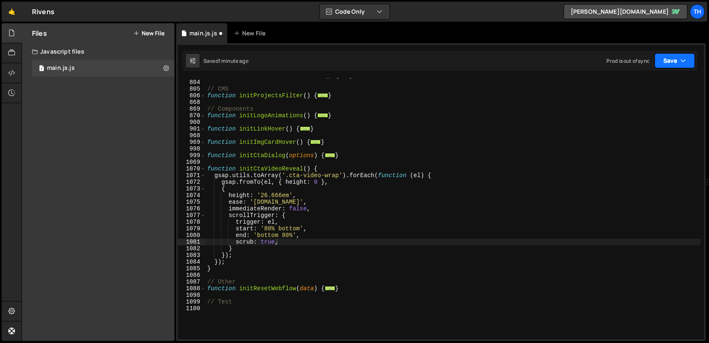
click at [670, 61] on button "Save" at bounding box center [675, 60] width 40 height 15
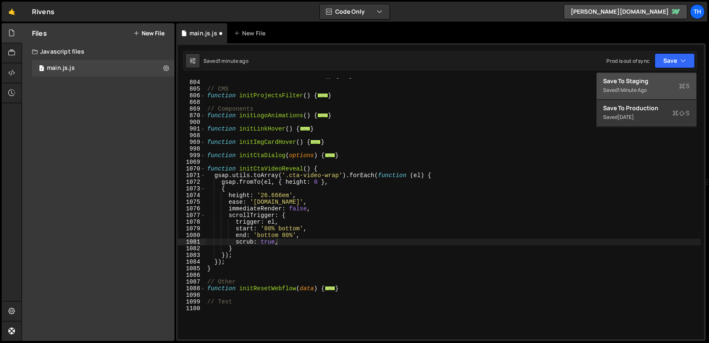
click at [649, 74] on button "Save to Staging S Saved 1 minute ago" at bounding box center [647, 86] width 100 height 27
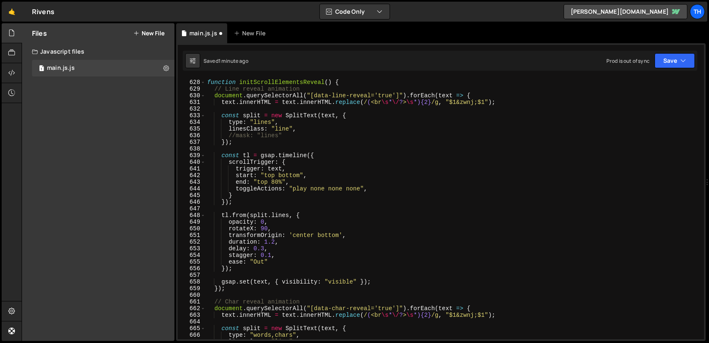
scroll to position [4174, 0]
click at [205, 84] on span at bounding box center [203, 82] width 5 height 7
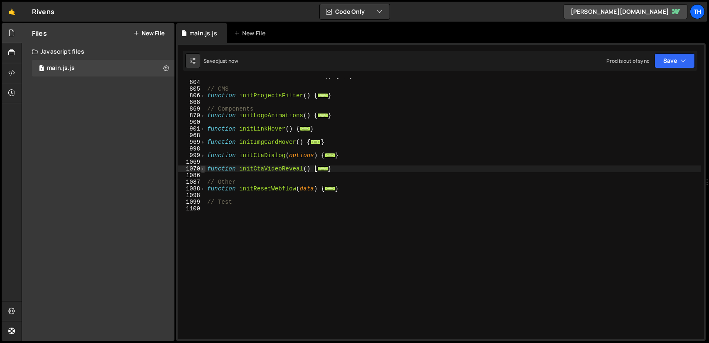
click at [203, 169] on span at bounding box center [203, 168] width 5 height 7
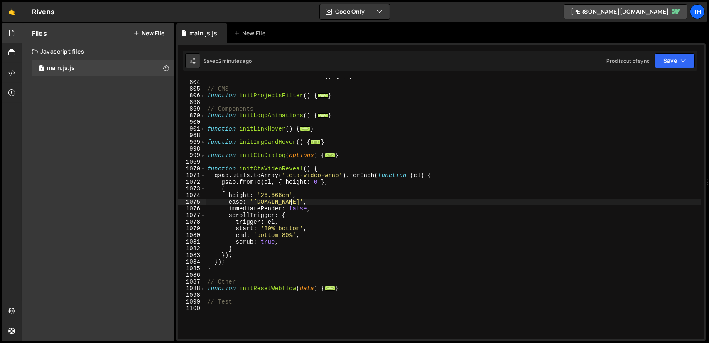
click at [294, 202] on div "function initScrollElementsReveal ( ) { ... } // CMS function initProjectsFilte…" at bounding box center [453, 209] width 495 height 274
type textarea "ease: '[DOMAIN_NAME]',"
drag, startPoint x: 288, startPoint y: 201, endPoint x: 227, endPoint y: 203, distance: 60.7
click at [227, 203] on div "function initScrollElementsReveal ( ) { ... } // CMS function initProjectsFilte…" at bounding box center [453, 209] width 495 height 274
click at [296, 202] on div "function initScrollElementsReveal ( ) { ... } // CMS function initProjectsFilte…" at bounding box center [453, 209] width 495 height 274
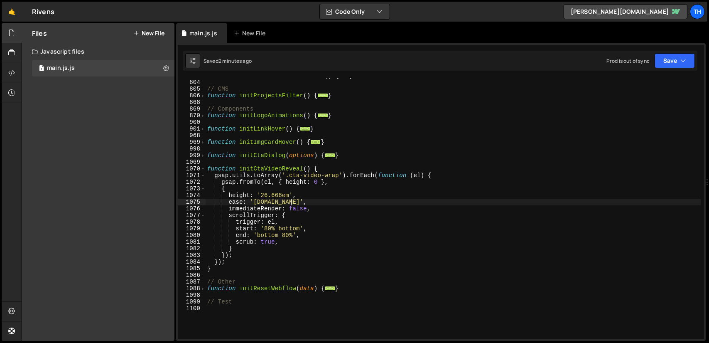
scroll to position [0, 1]
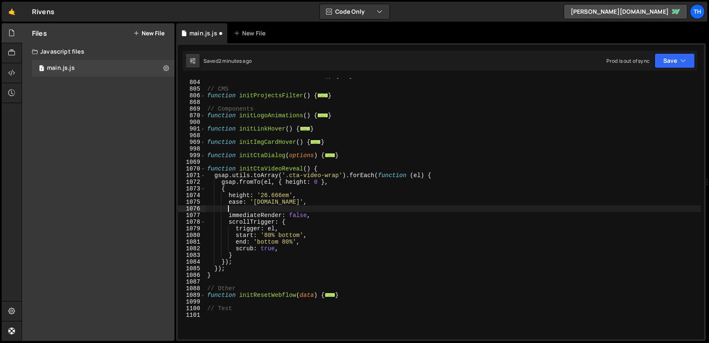
paste textarea "duration: 0.8,"
drag, startPoint x: 253, startPoint y: 208, endPoint x: 227, endPoint y: 208, distance: 26.2
click at [227, 208] on div "function initScrollElementsReveal ( ) { ... } // CMS function initProjectsFilte…" at bounding box center [453, 209] width 495 height 274
click at [666, 69] on div "Saved 2 minutes ago Prod is out of sync Upgrade to Edit Save Save to Staging S …" at bounding box center [440, 61] width 515 height 20
click at [667, 65] on button "Save" at bounding box center [675, 60] width 40 height 15
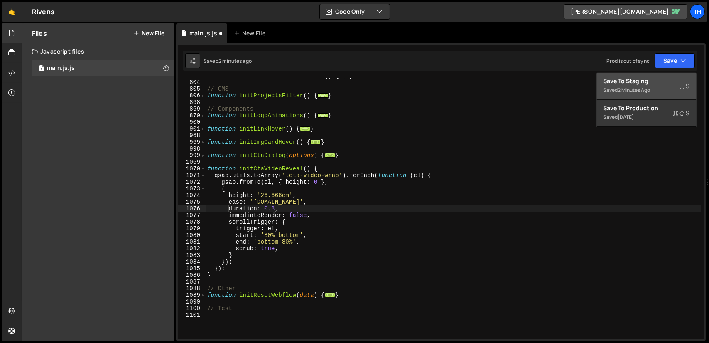
click at [646, 82] on div "Save to Staging S" at bounding box center [647, 81] width 86 height 8
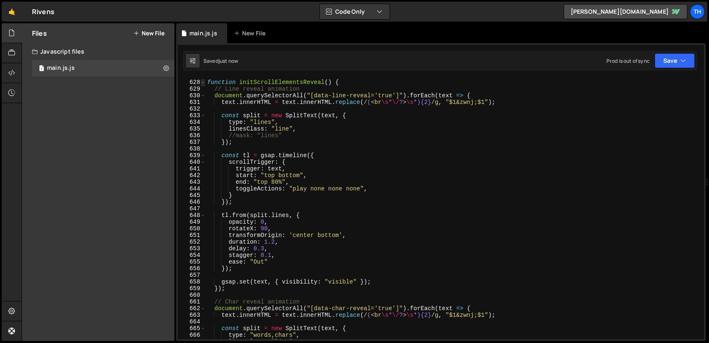
click at [204, 81] on span at bounding box center [203, 82] width 5 height 7
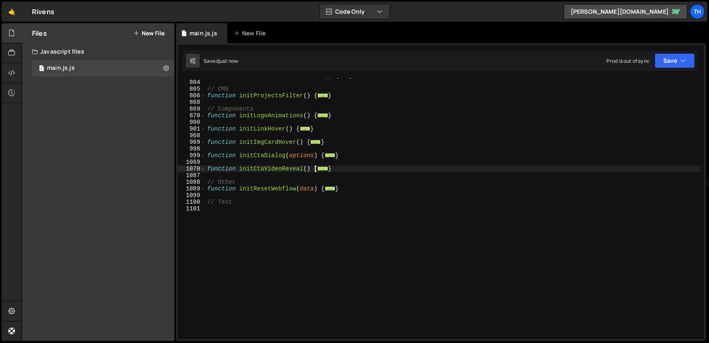
scroll to position [292, 0]
click at [204, 169] on span at bounding box center [203, 168] width 5 height 7
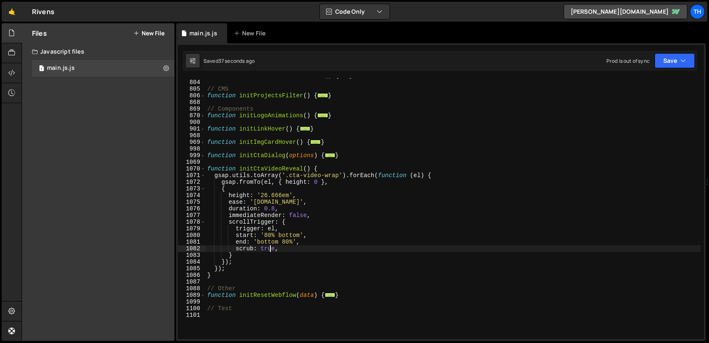
click at [269, 248] on div "function initScrollElementsReveal ( ) { ... } // CMS function initProjectsFilte…" at bounding box center [453, 209] width 495 height 274
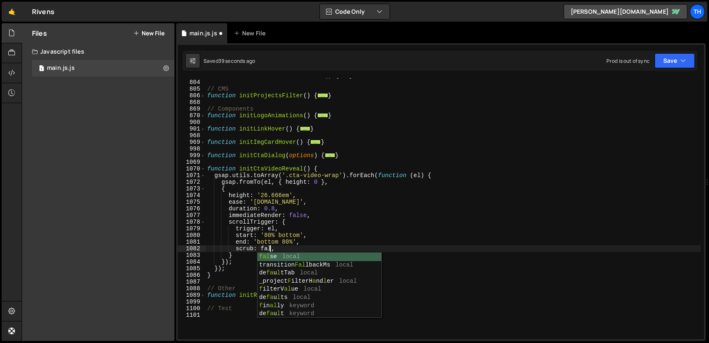
scroll to position [0, 5]
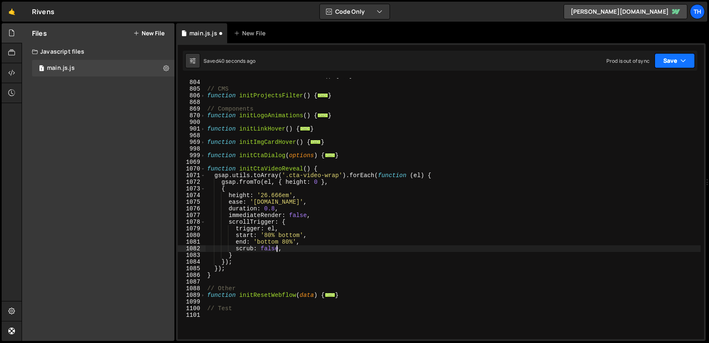
click at [668, 60] on button "Save" at bounding box center [675, 60] width 40 height 15
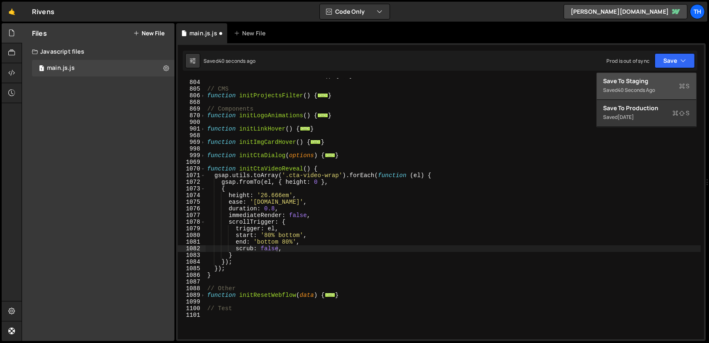
click at [639, 82] on div "Save to Staging S" at bounding box center [647, 81] width 86 height 8
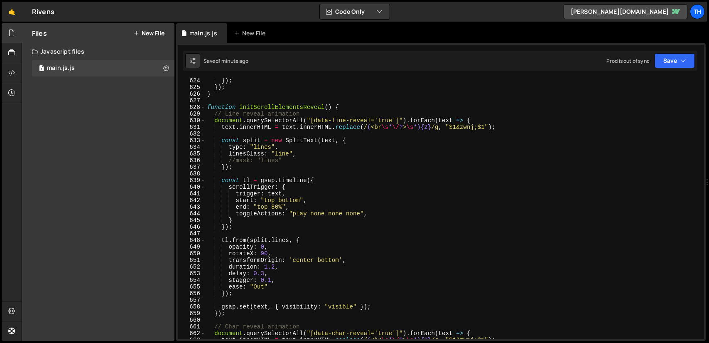
scroll to position [4074, 0]
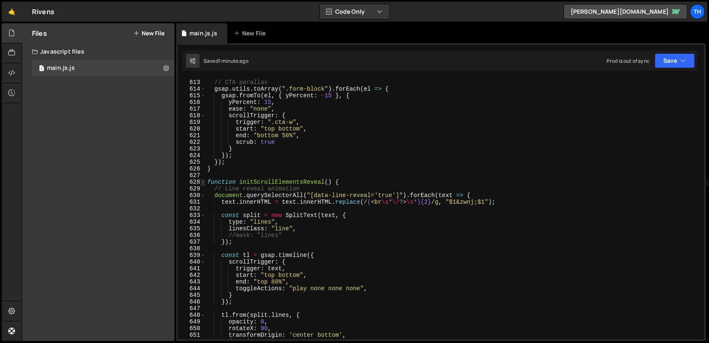
click at [203, 183] on span at bounding box center [203, 182] width 5 height 7
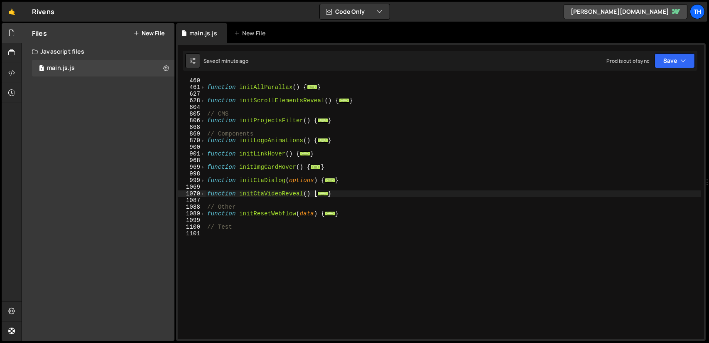
scroll to position [267, 0]
click at [204, 196] on span at bounding box center [203, 193] width 5 height 7
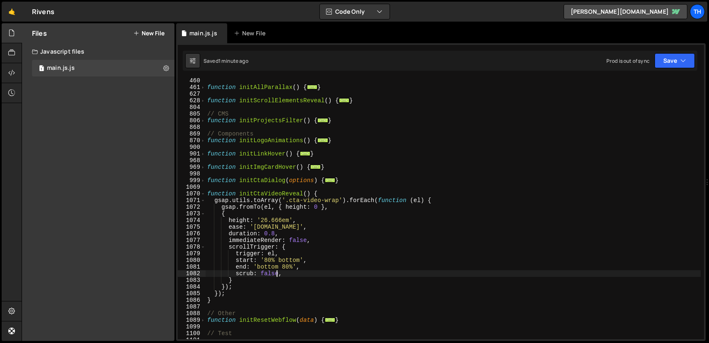
scroll to position [317, 0]
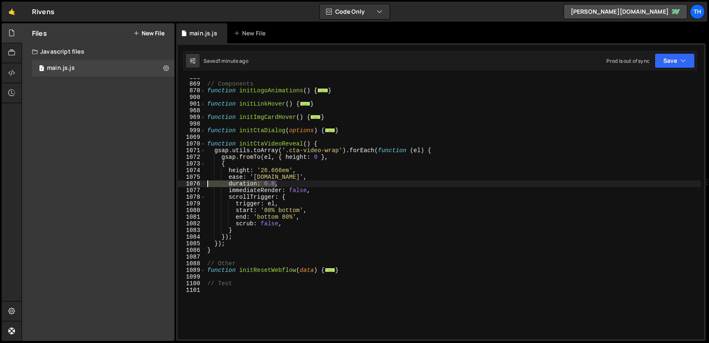
drag, startPoint x: 285, startPoint y: 185, endPoint x: 201, endPoint y: 183, distance: 84.4
click at [201, 183] on div "scrub: false, 868 869 870 900 901 968 969 998 999 1069 1070 1071 1072 1073 1074…" at bounding box center [441, 208] width 526 height 261
type textarea "duration: 0.8,"
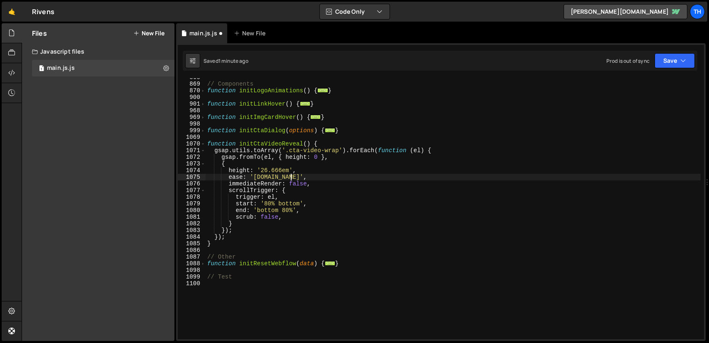
click at [266, 217] on div "// Components function initLogoAnimations ( ) { ... } function initLinkHover ( …" at bounding box center [453, 211] width 495 height 274
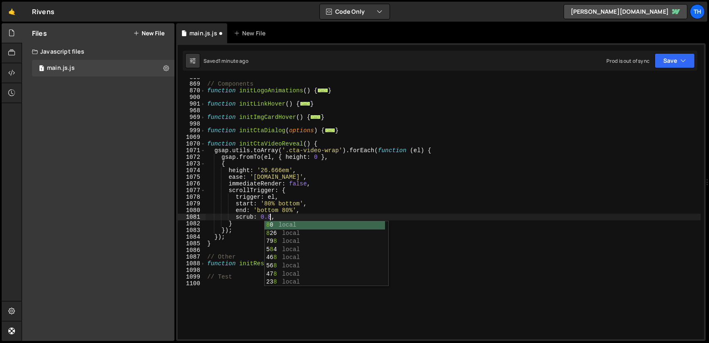
scroll to position [0, 4]
type textarea "scrub: 0.8,"
click at [677, 66] on button "Save" at bounding box center [675, 60] width 40 height 15
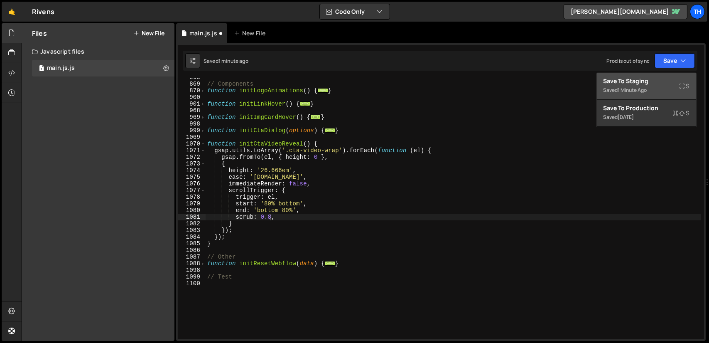
click at [654, 79] on div "Save to Staging S" at bounding box center [647, 81] width 86 height 8
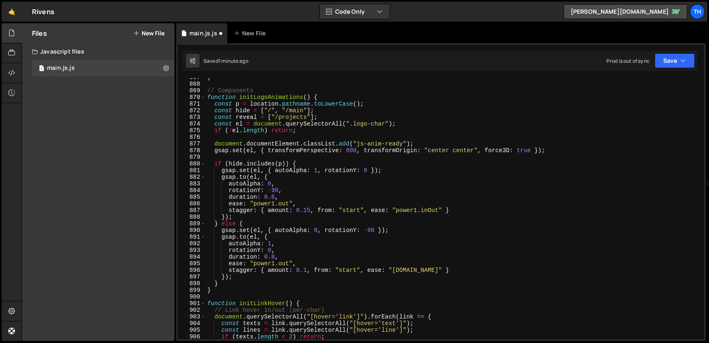
scroll to position [5768, 0]
click at [203, 97] on span at bounding box center [203, 97] width 5 height 7
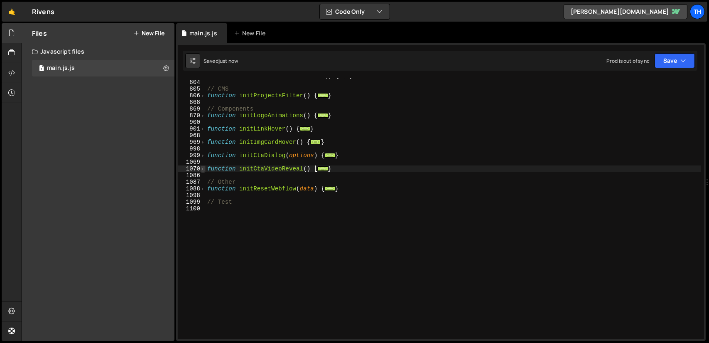
click at [203, 168] on span at bounding box center [203, 168] width 5 height 7
